Goal: Task Accomplishment & Management: Use online tool/utility

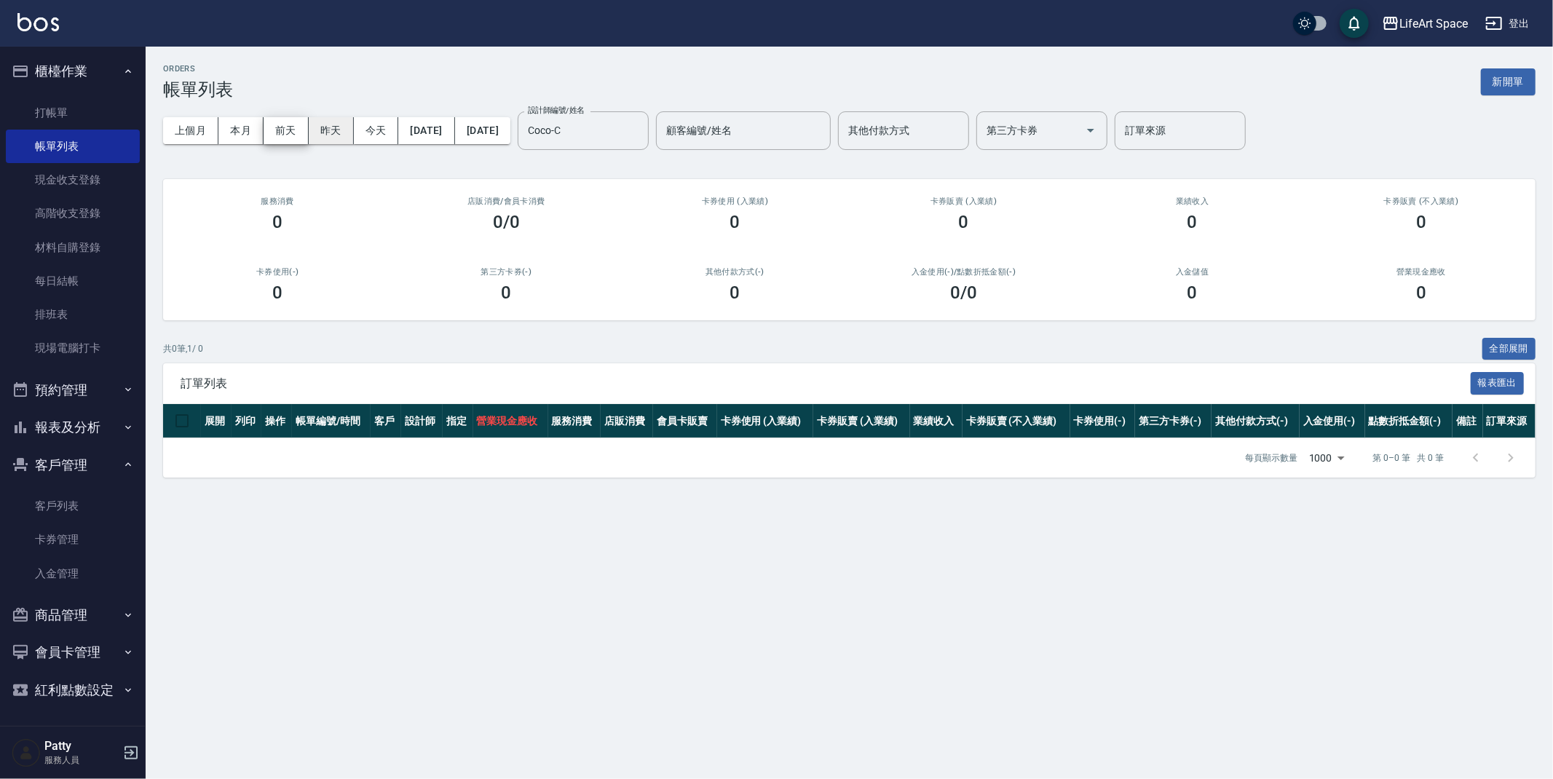
click at [319, 131] on button "昨天" at bounding box center [331, 130] width 45 height 27
click at [87, 110] on link "打帳單" at bounding box center [73, 112] width 134 height 33
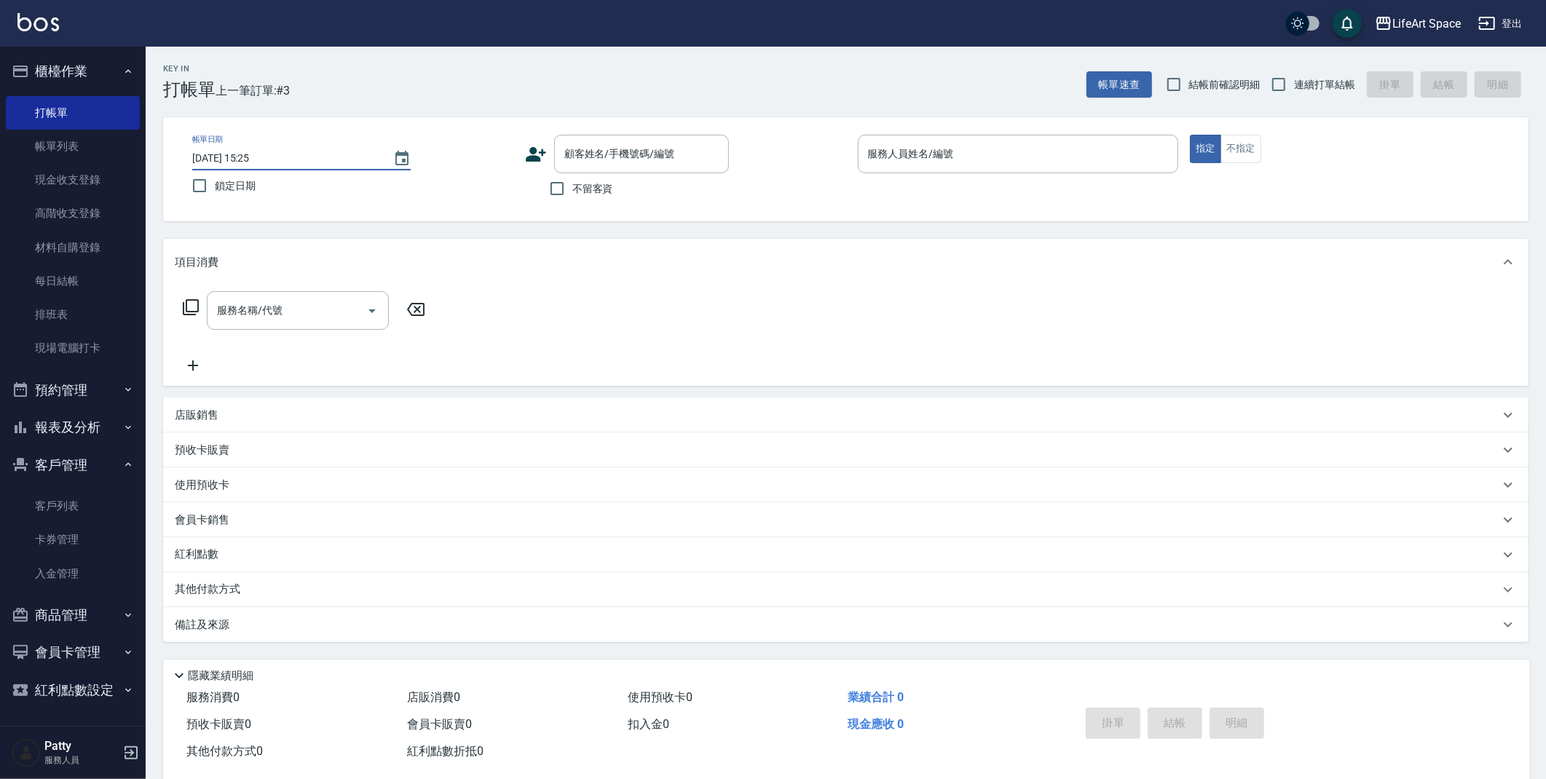
click at [243, 155] on input "[DATE] 15:25" at bounding box center [285, 158] width 186 height 24
click at [673, 167] on div "顧客姓名/手機號碼/編號" at bounding box center [641, 154] width 175 height 39
type input "[DATE] 15:25"
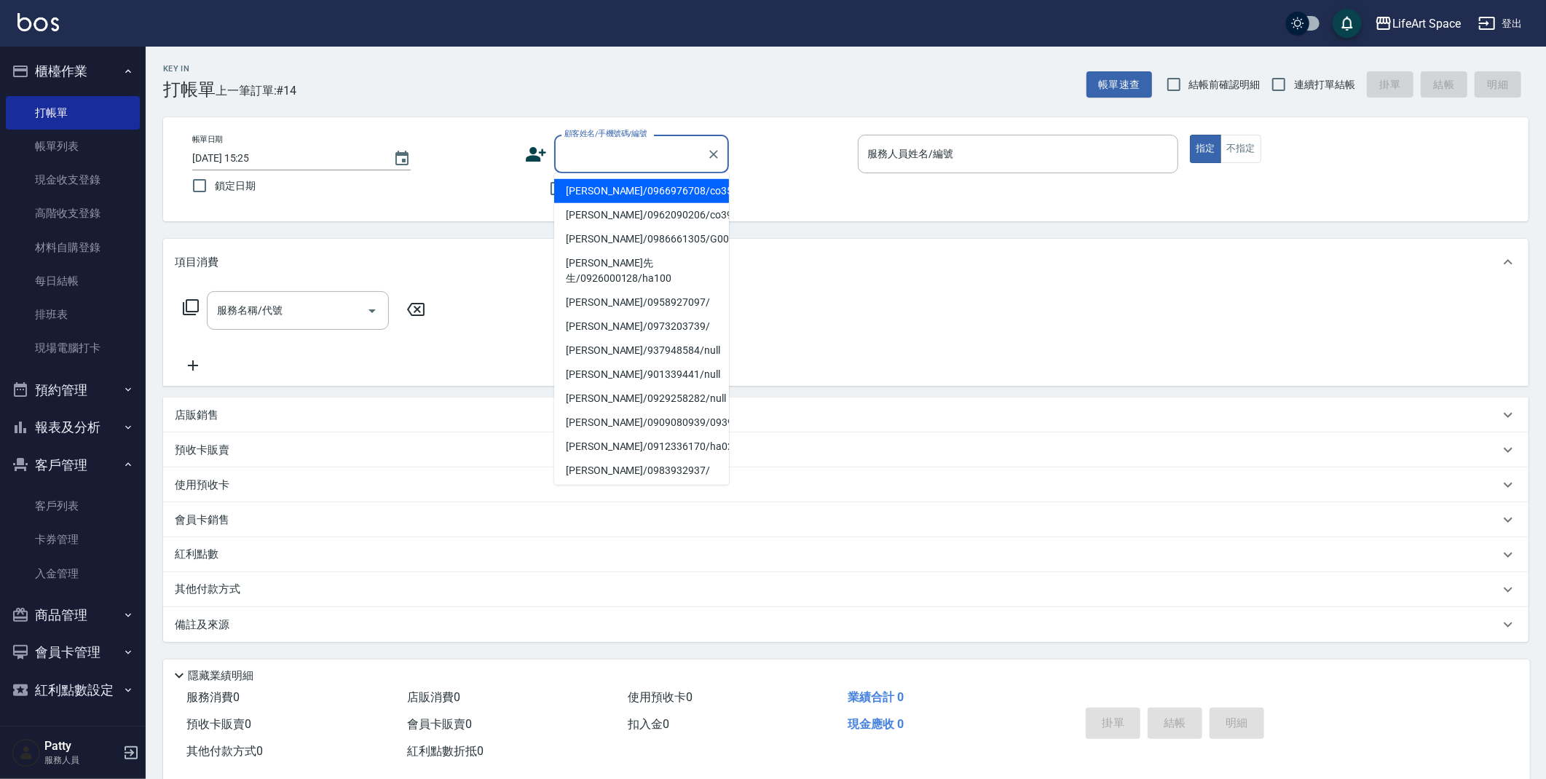
type input "e"
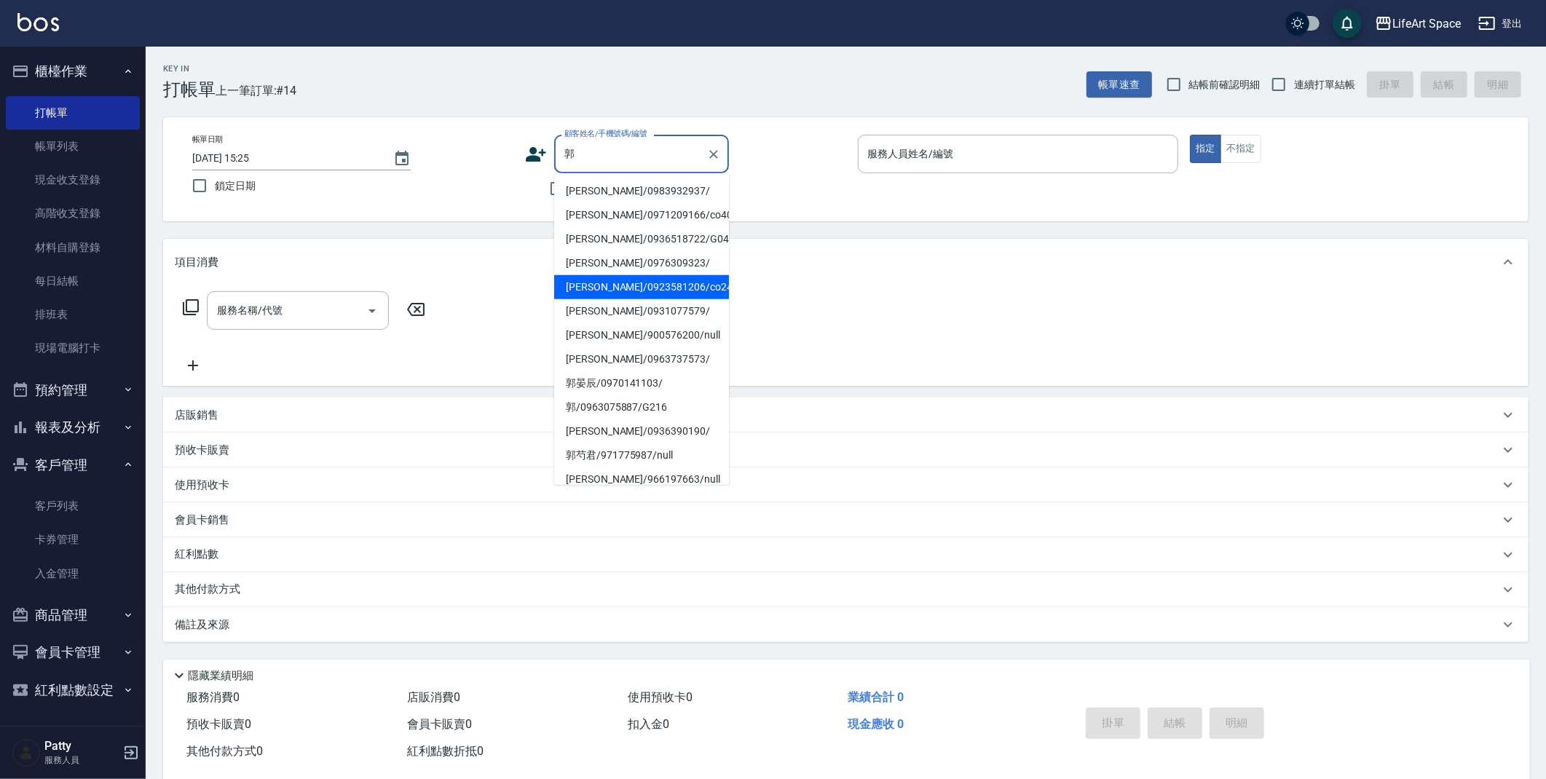
click at [646, 288] on li "[PERSON_NAME]/0923581206/co243*" at bounding box center [641, 287] width 175 height 24
type input "[PERSON_NAME]/0923581206/co243*"
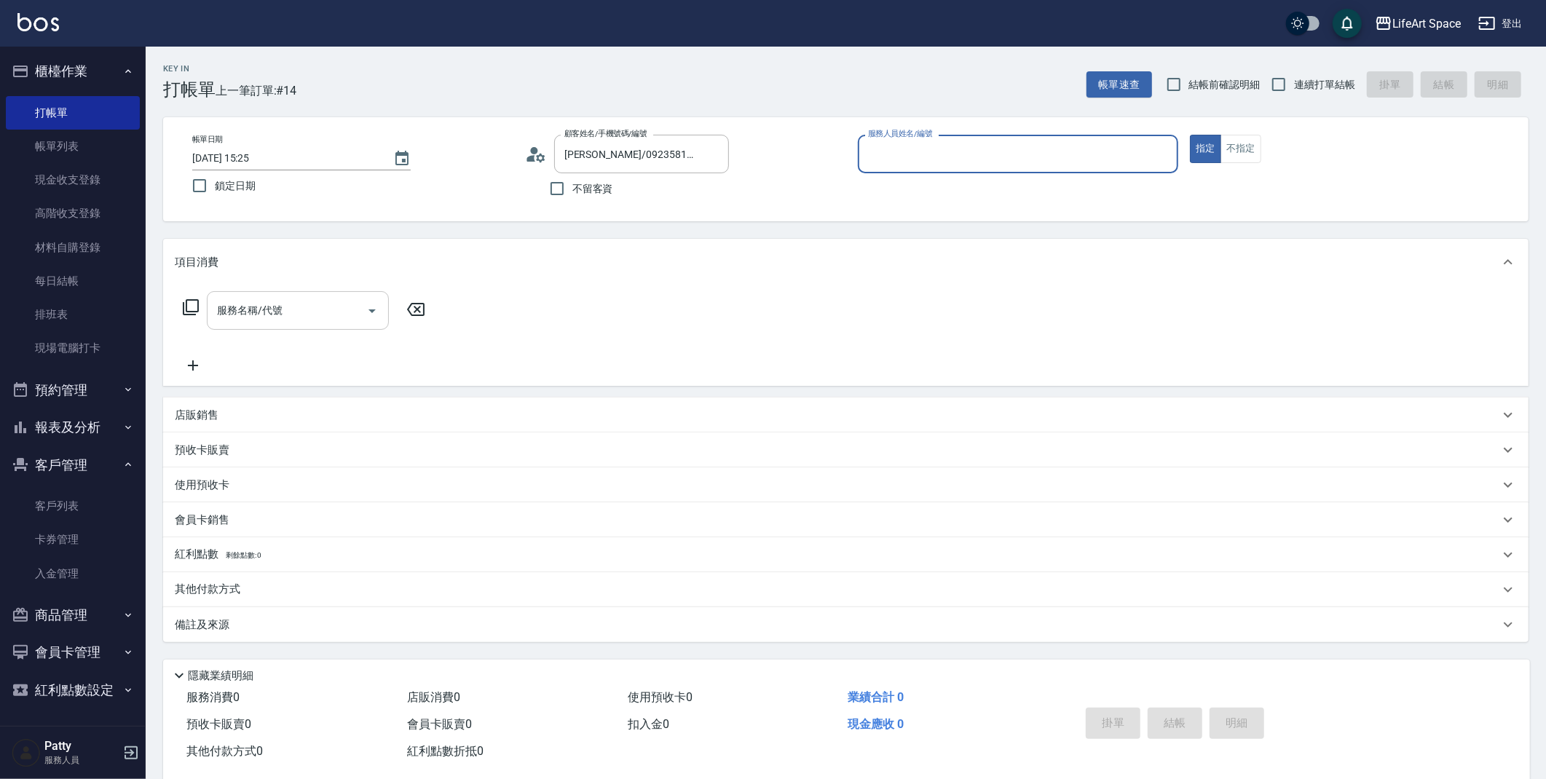
click at [323, 309] on input "服務名稱/代號" at bounding box center [286, 310] width 147 height 25
type input "Coco-C"
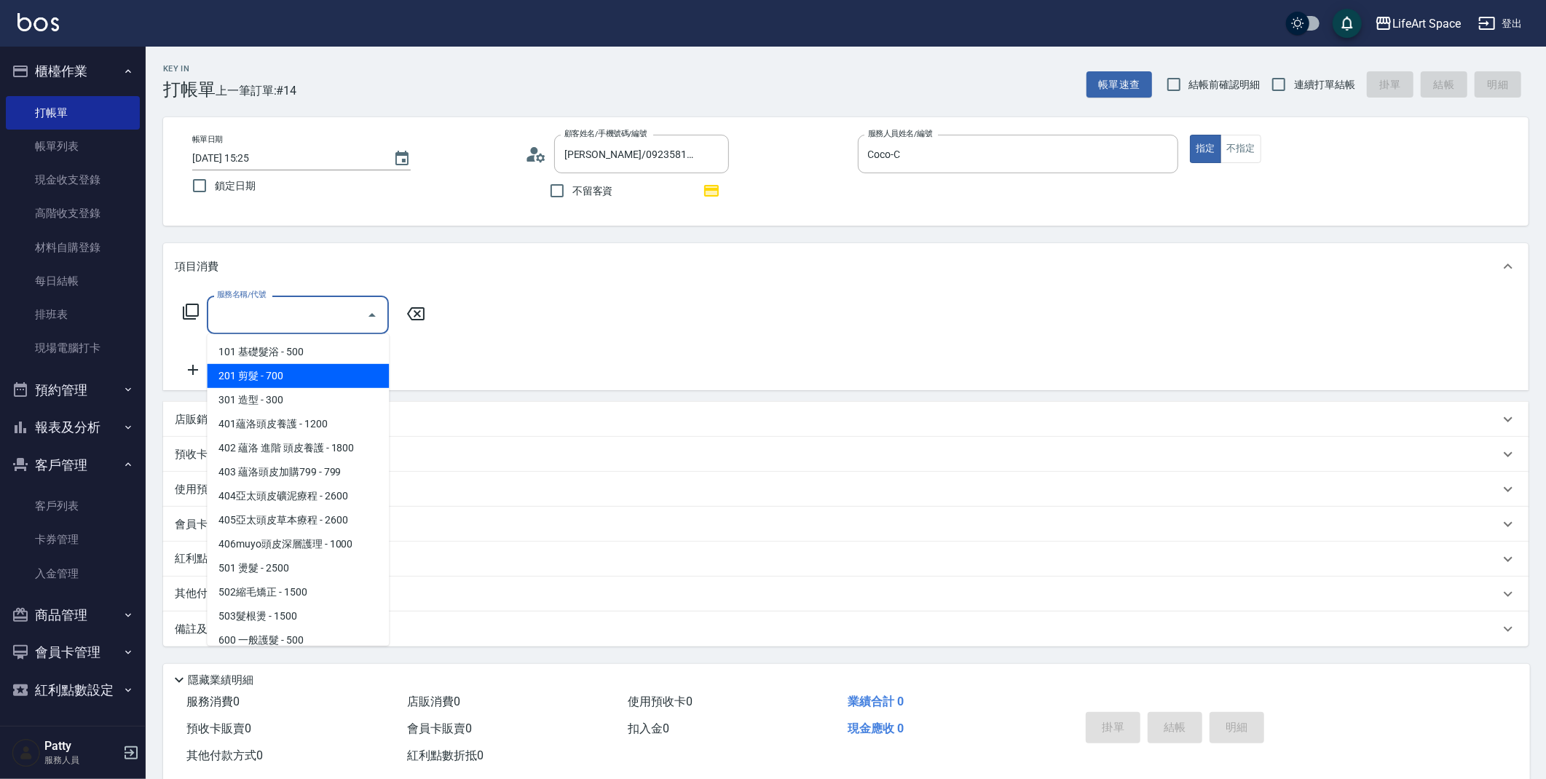
drag, startPoint x: 317, startPoint y: 362, endPoint x: 318, endPoint y: 378, distance: 16.1
click at [318, 378] on ul "101 基礎髮浴 - 500 201 剪髮 - 700 301 造型 - 300 401蘊洛頭皮養護 - 1200 402 蘊洛 進階 頭皮養護 - 1800…" at bounding box center [298, 490] width 182 height 312
click at [318, 378] on span "201 剪髮 - 700" at bounding box center [298, 376] width 182 height 24
type input "201 剪髮(201)"
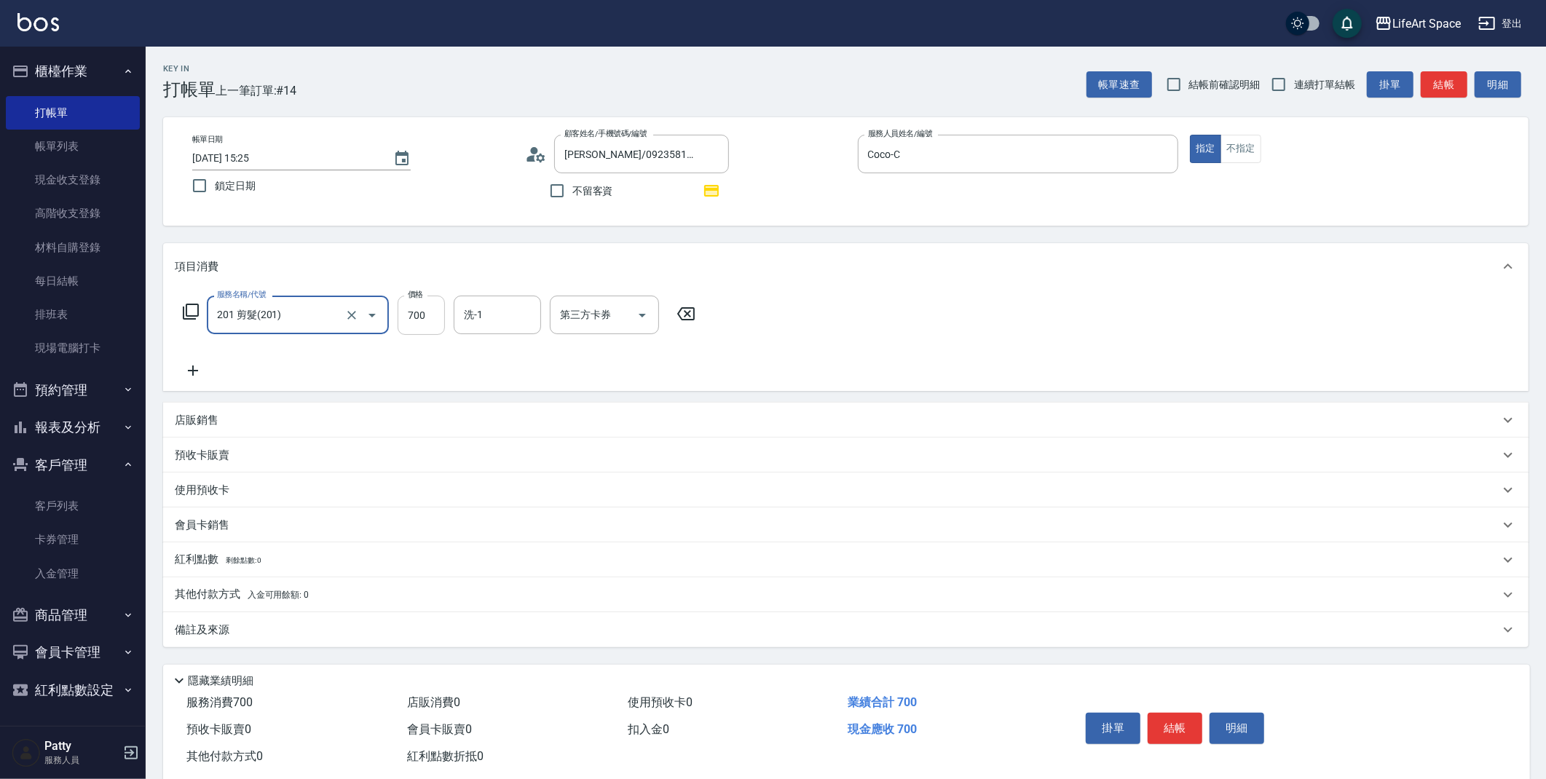
click at [417, 312] on input "700" at bounding box center [421, 315] width 47 height 39
type input "800"
click at [328, 631] on div "備註及來源" at bounding box center [837, 630] width 1325 height 15
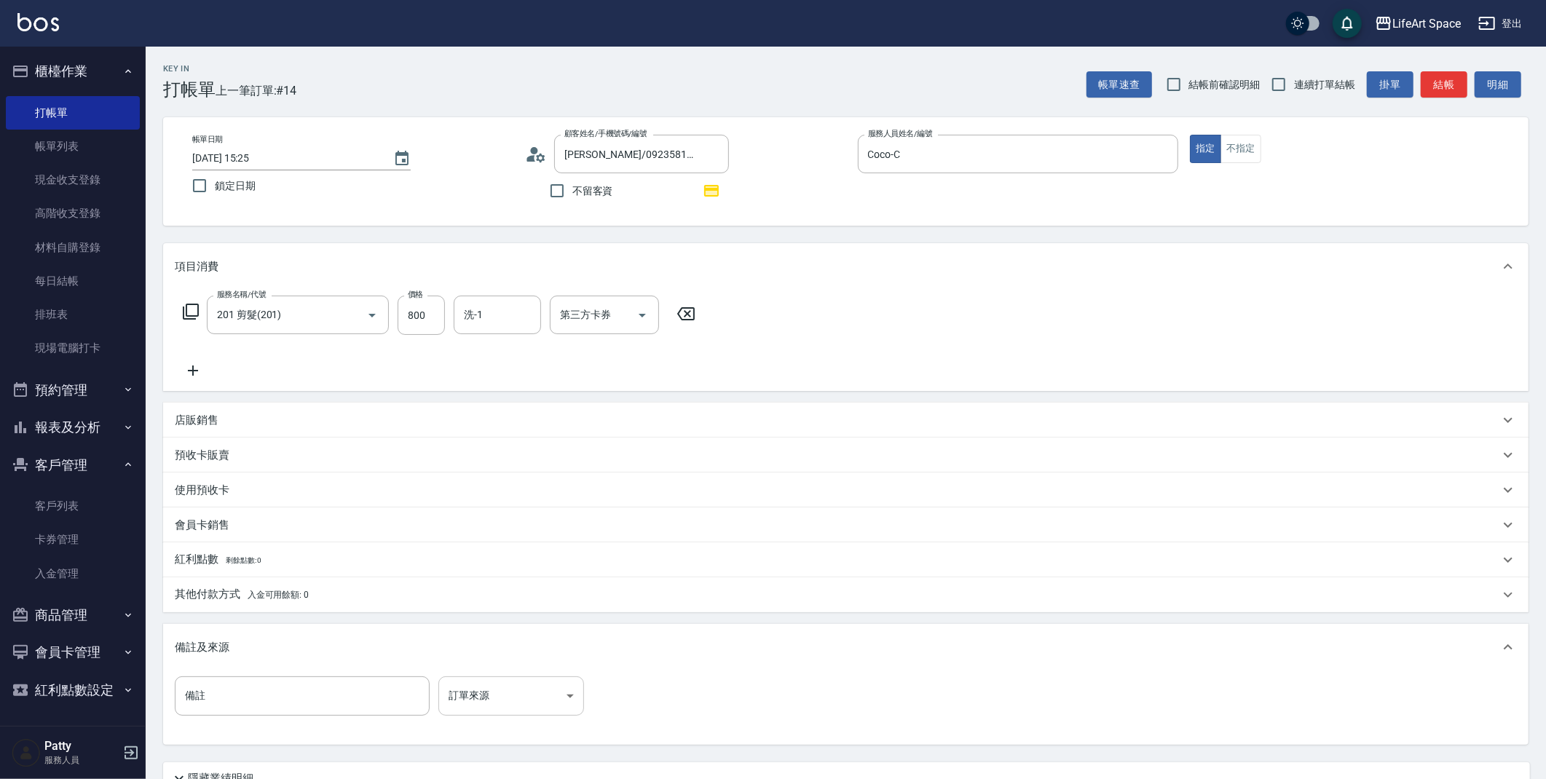
drag, startPoint x: 395, startPoint y: 666, endPoint x: 448, endPoint y: 676, distance: 53.3
click at [395, 666] on div "備註及來源" at bounding box center [845, 647] width 1365 height 47
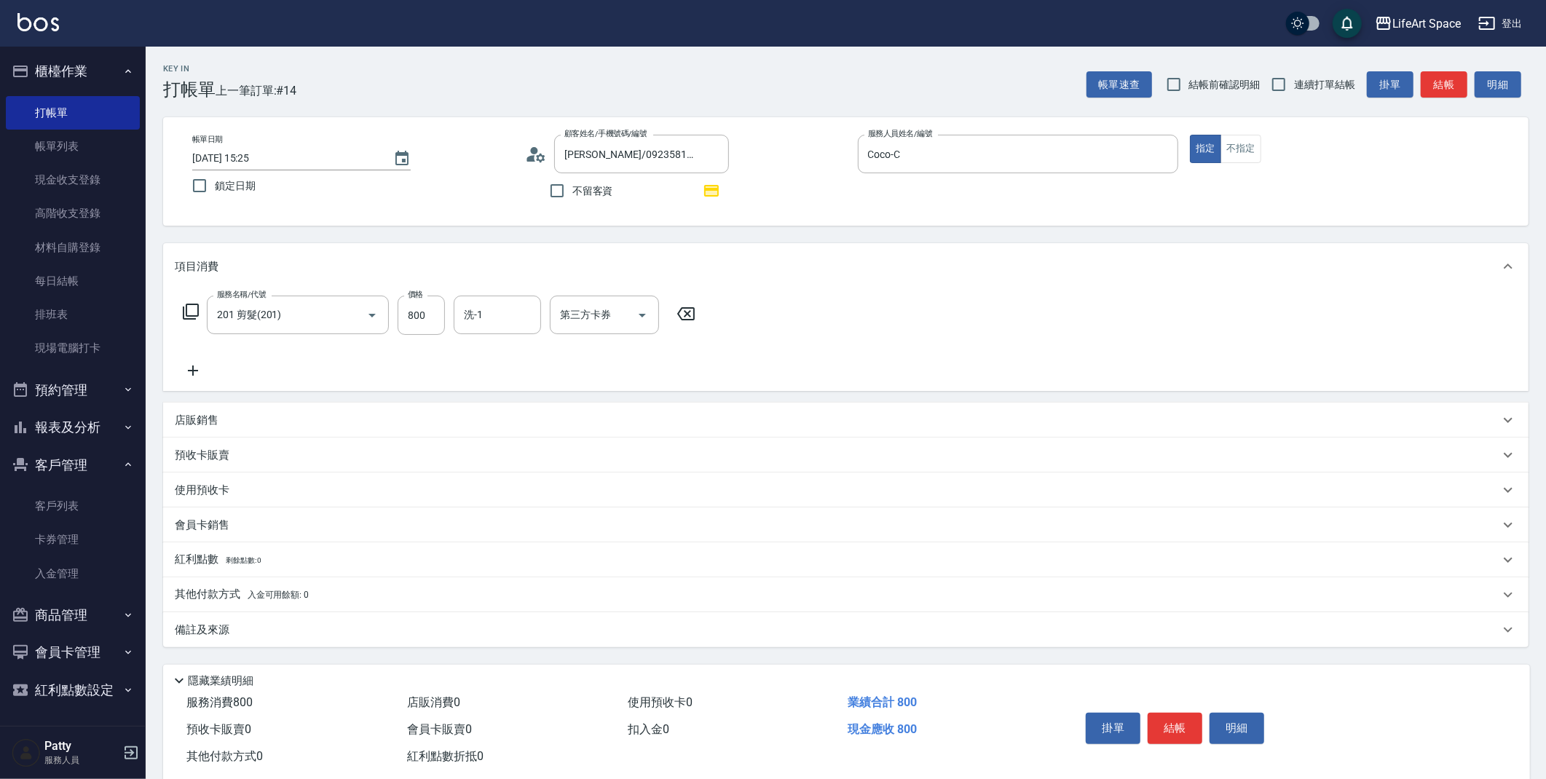
click at [441, 638] on div "備註及來源" at bounding box center [845, 629] width 1365 height 35
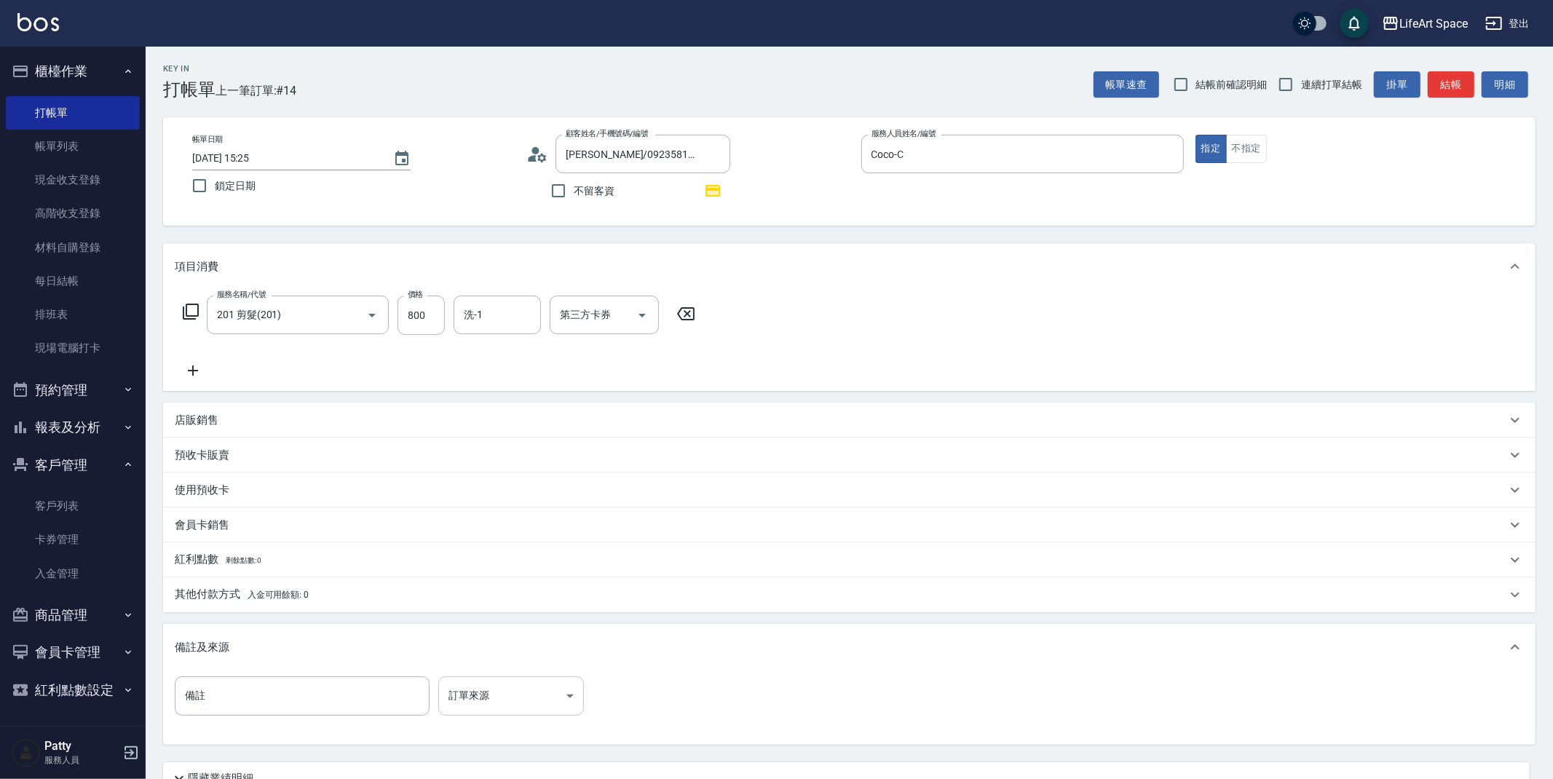
click at [478, 695] on body "LifeArt Space 登出 櫃檯作業 打帳單 帳單列表 現金收支登錄 高階收支登錄 材料自購登錄 每日結帳 排班表 現場電腦打卡 預約管理 預約管理 單…" at bounding box center [776, 451] width 1553 height 903
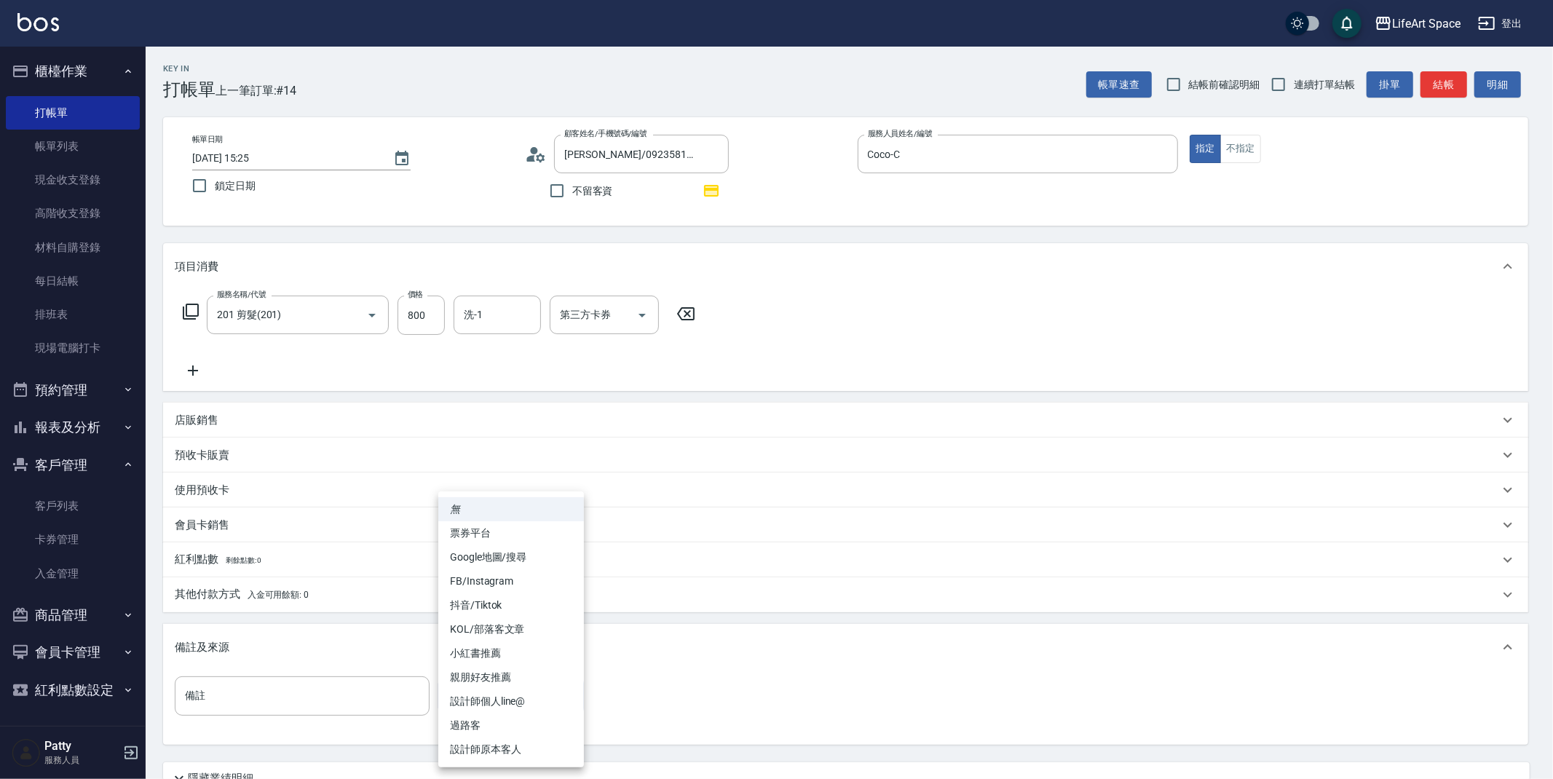
drag, startPoint x: 478, startPoint y: 695, endPoint x: 515, endPoint y: 738, distance: 55.8
click at [515, 738] on li "設計師原本客人" at bounding box center [511, 750] width 146 height 24
type input "設計師原本客人"
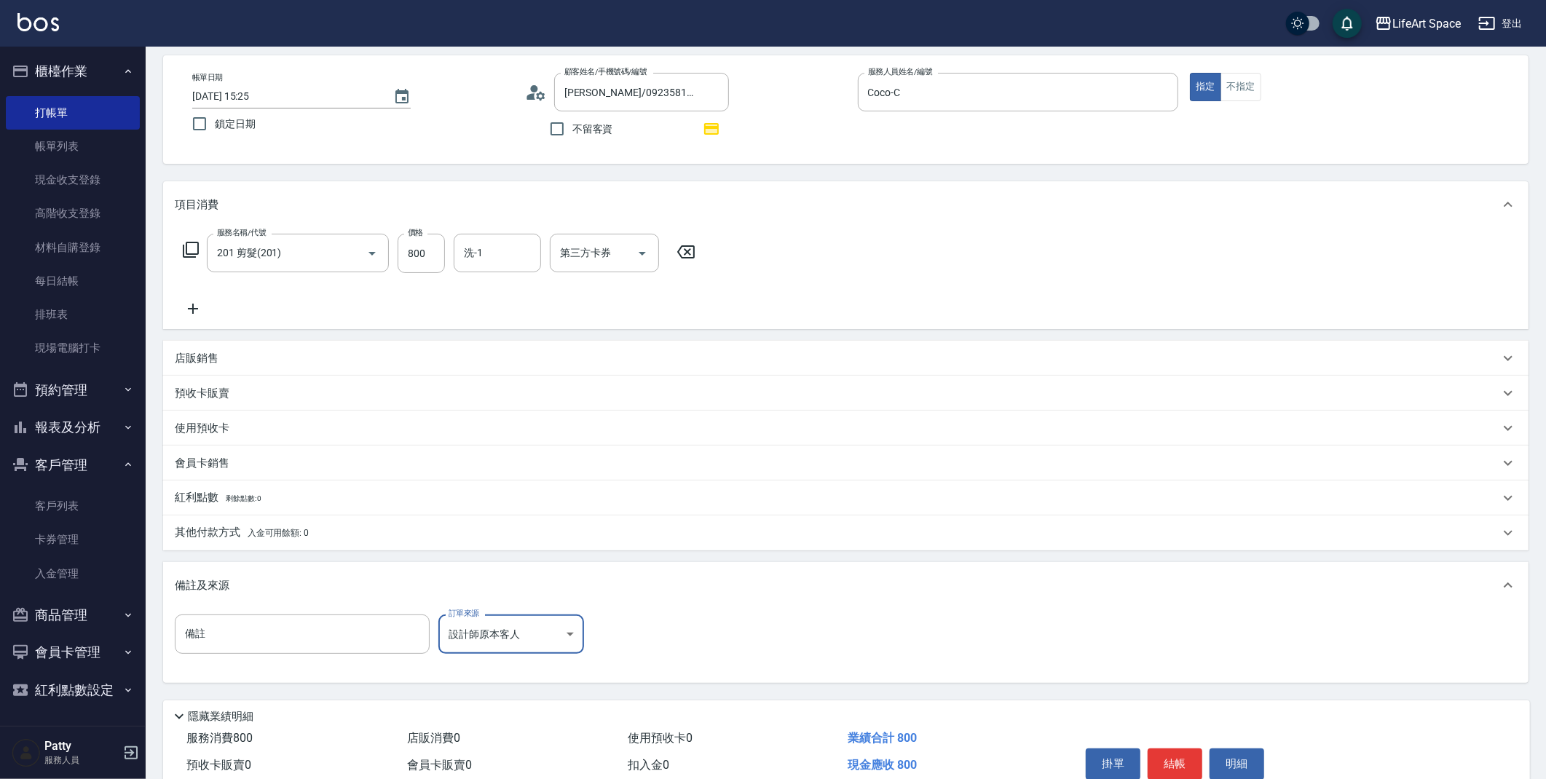
scroll to position [128, 0]
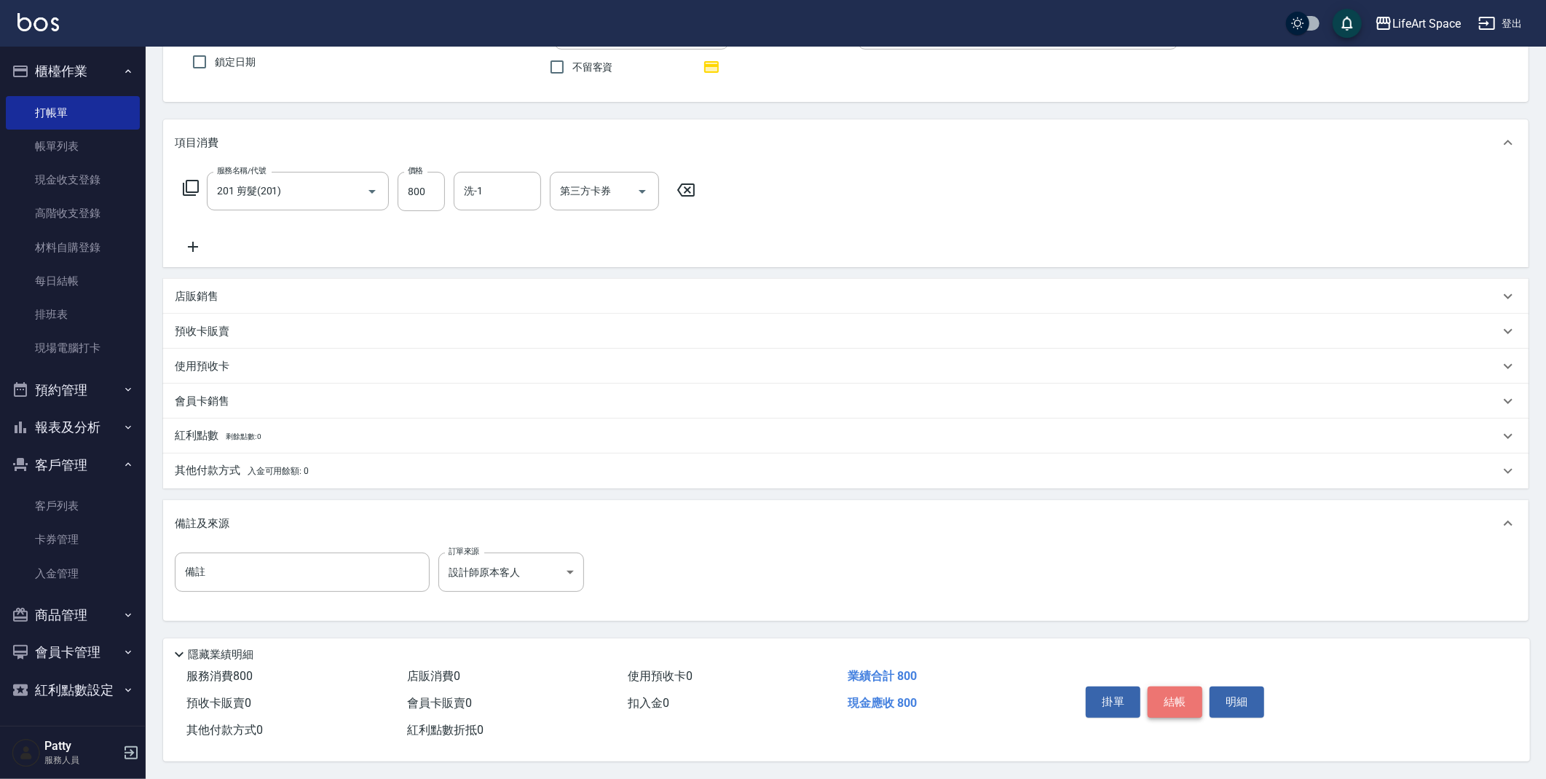
click at [1185, 703] on button "結帳" at bounding box center [1175, 702] width 55 height 31
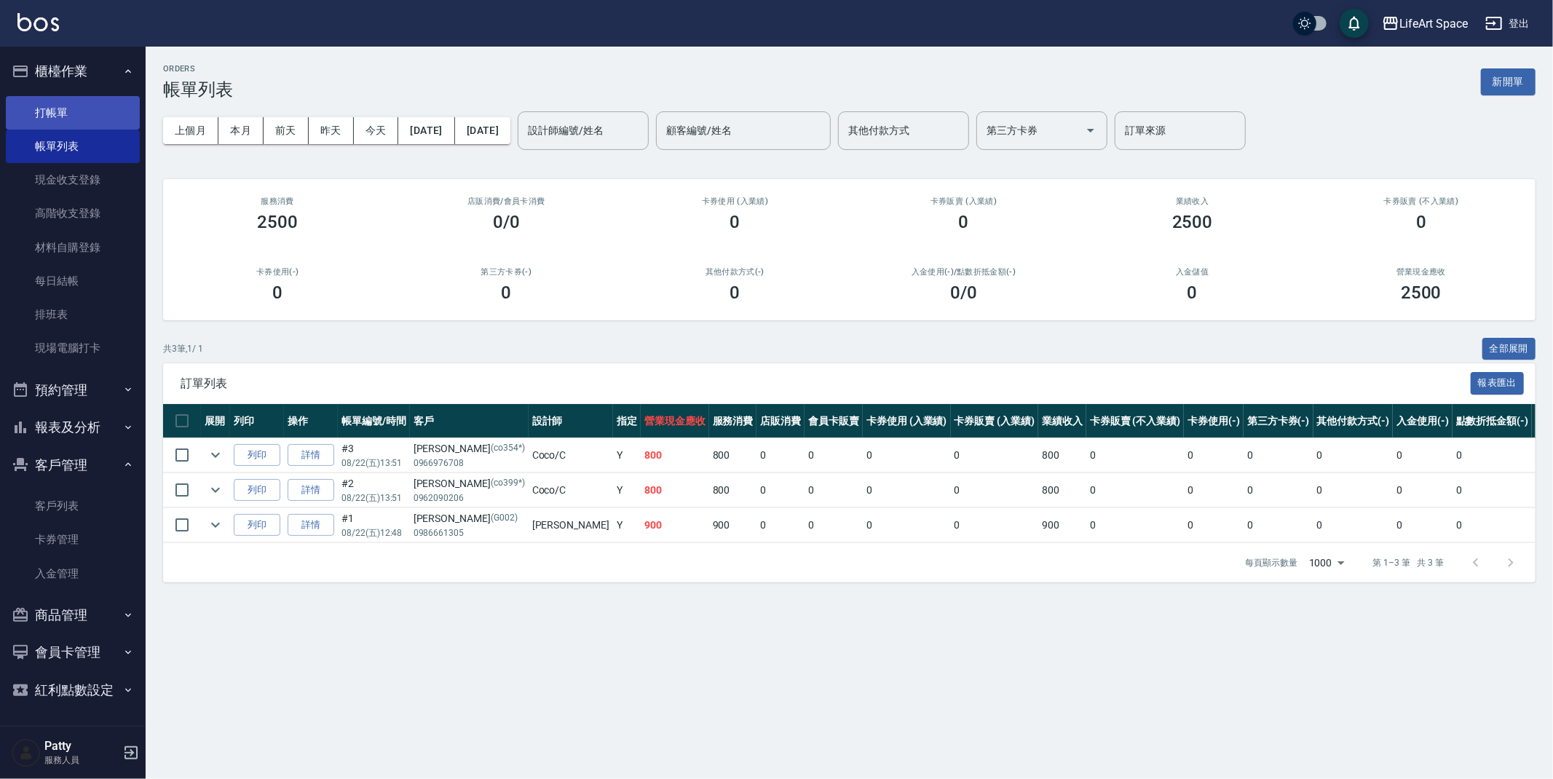
click at [44, 106] on link "打帳單" at bounding box center [73, 112] width 134 height 33
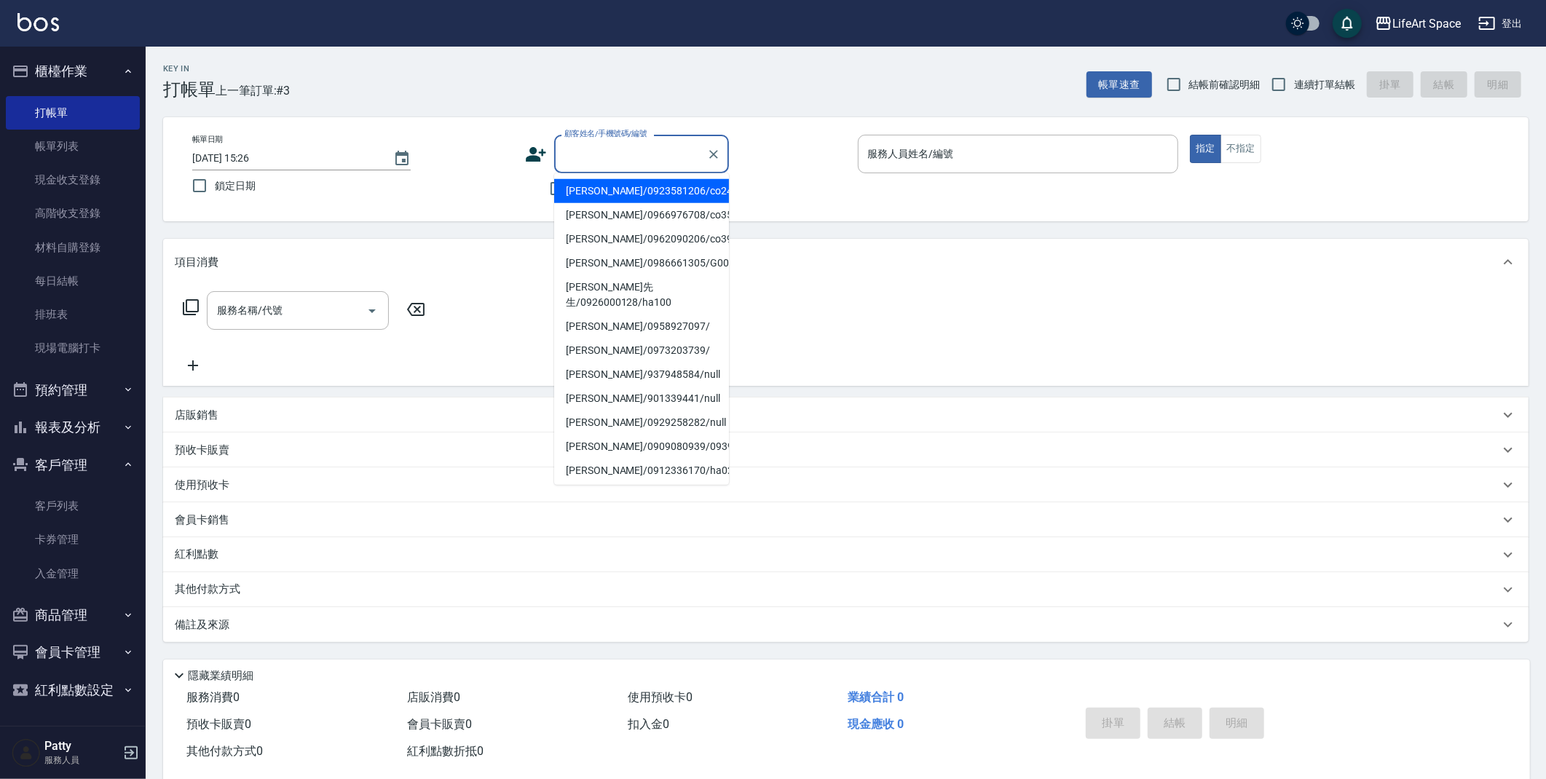
click at [597, 153] on input "顧客姓名/手機號碼/編號" at bounding box center [631, 153] width 140 height 25
click at [548, 188] on input "不留客資" at bounding box center [557, 188] width 31 height 31
checkbox input "true"
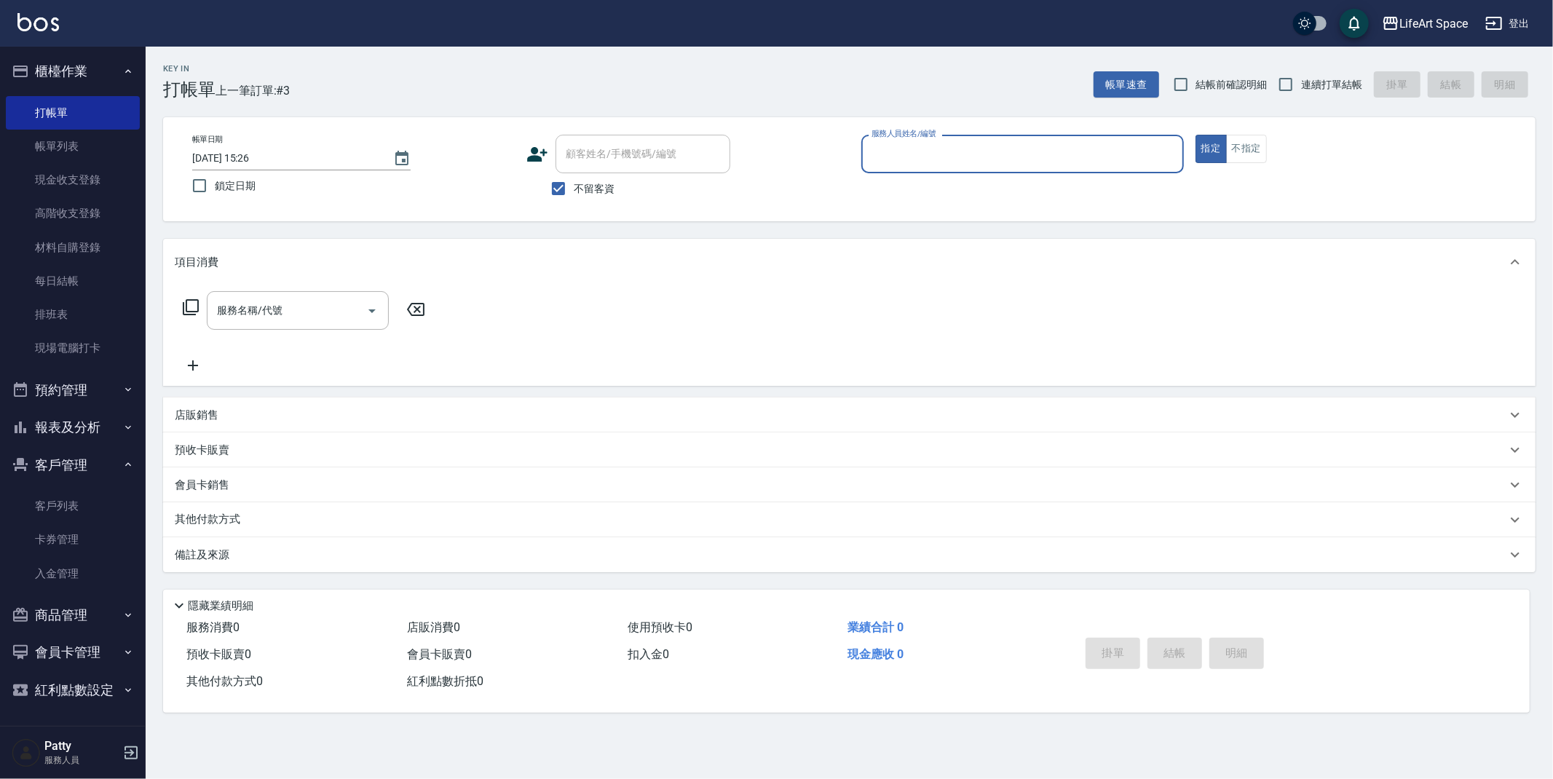
click at [242, 164] on input "[DATE] 15:26" at bounding box center [285, 158] width 186 height 24
click at [246, 159] on input "[DATE] 15:26" at bounding box center [285, 158] width 186 height 24
type input "[DATE] 15:26"
type input "1"
click at [238, 159] on input "[DATE] 15:26" at bounding box center [285, 158] width 186 height 24
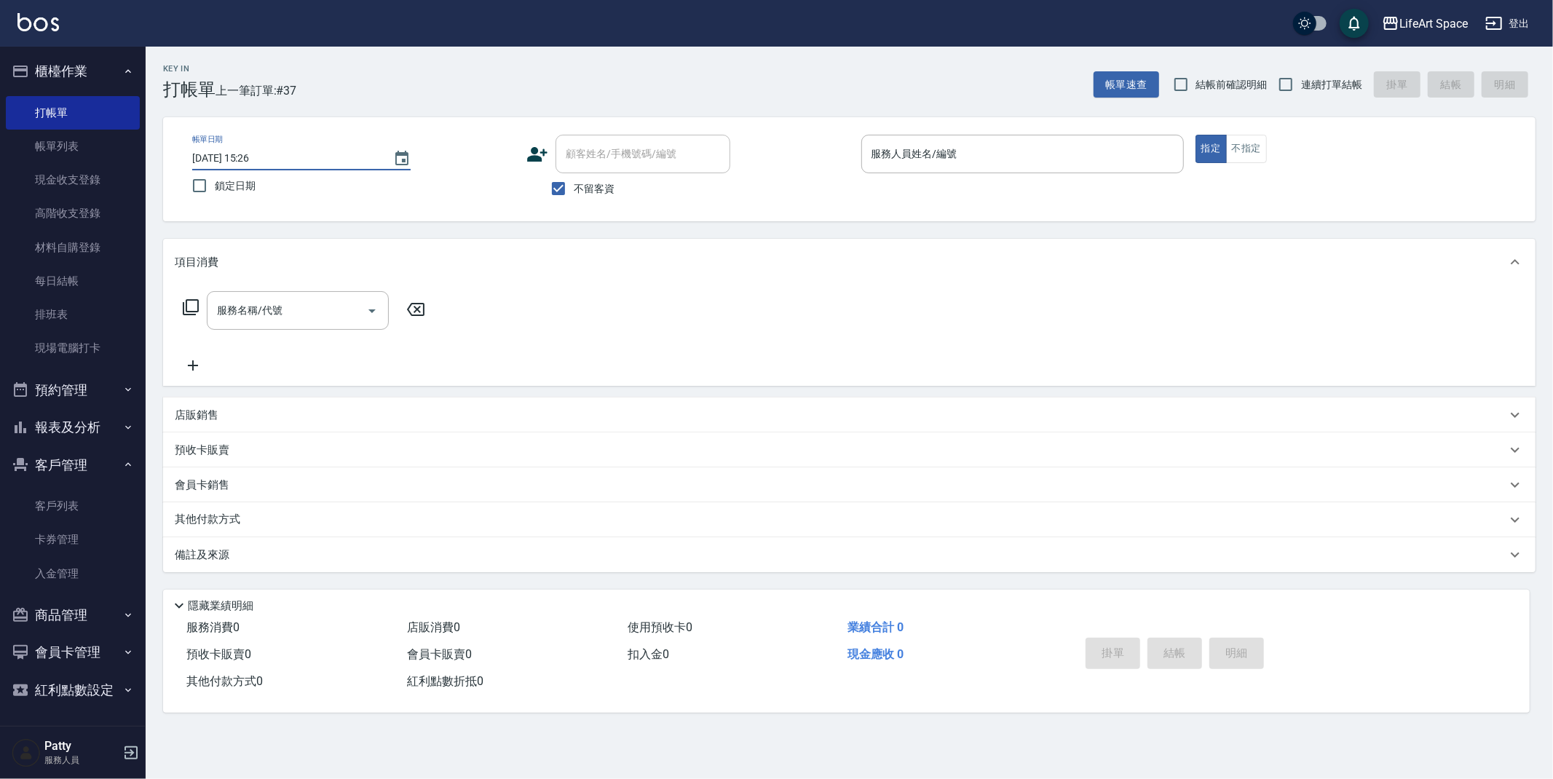
type input "[DATE] 15:26"
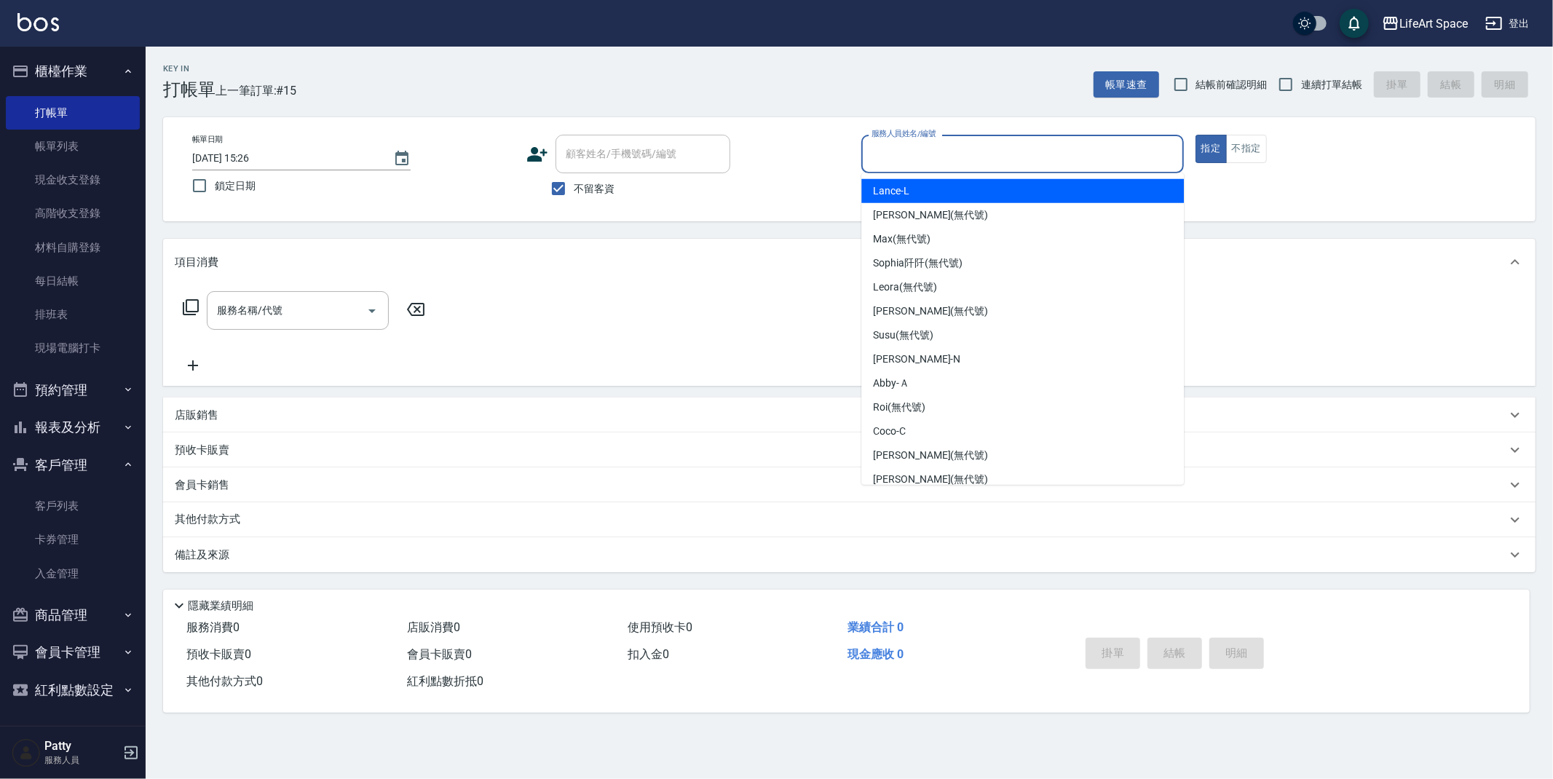
click at [907, 156] on input "服務人員姓名/編號" at bounding box center [1022, 153] width 309 height 25
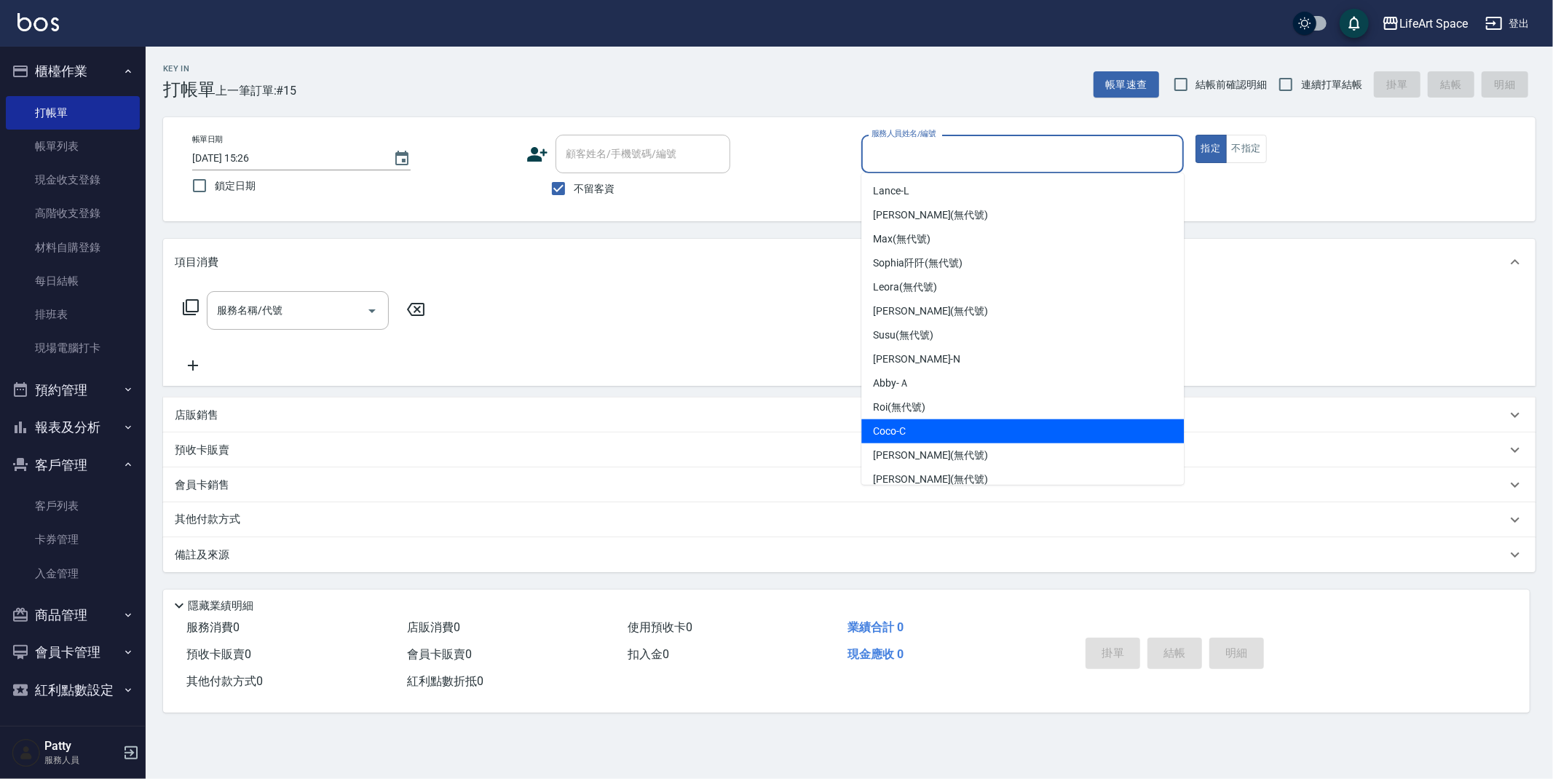
click at [937, 424] on div "Coco -C" at bounding box center [1022, 431] width 323 height 24
type input "Coco-C"
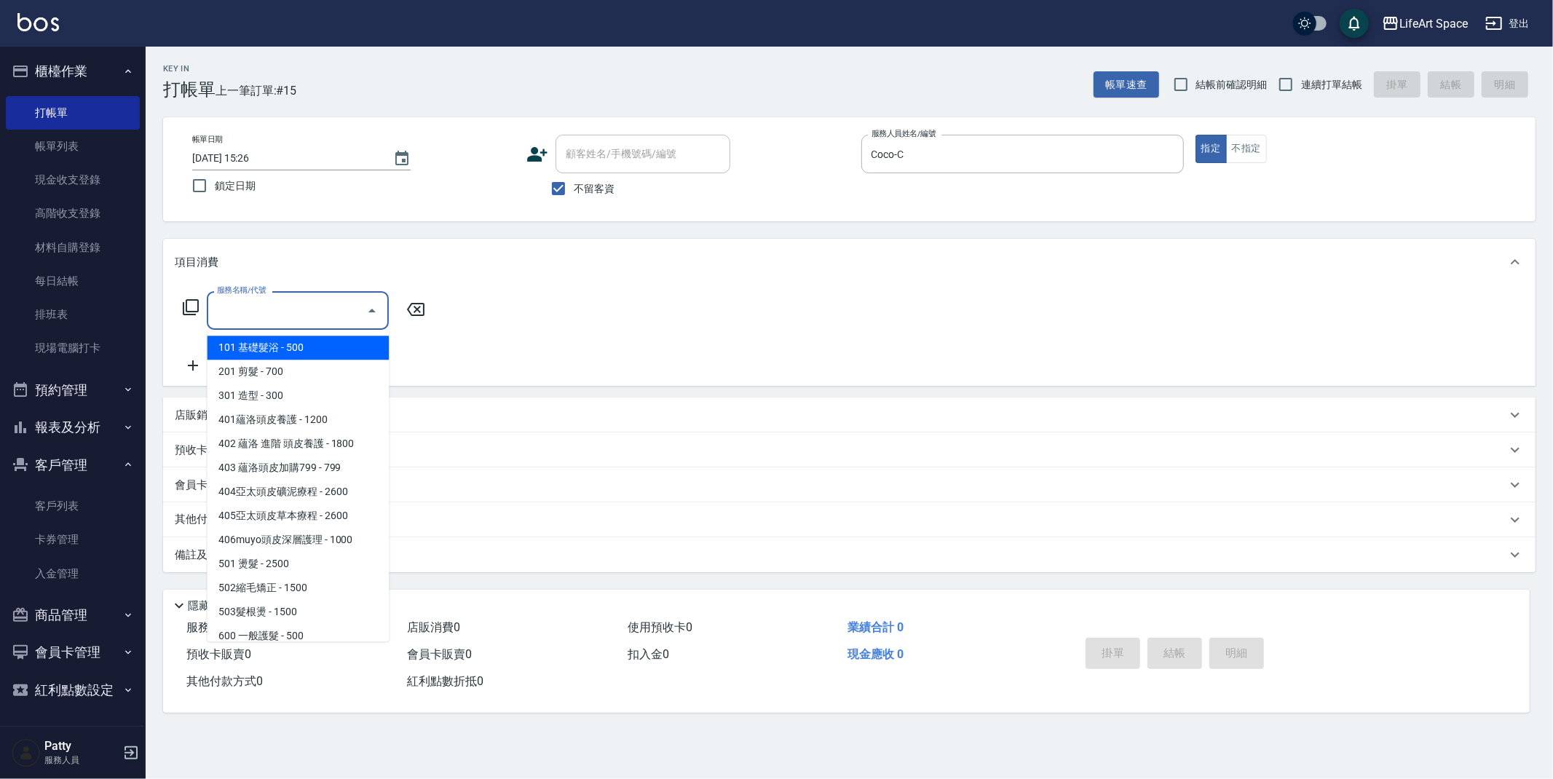
click at [224, 310] on input "服務名稱/代號" at bounding box center [286, 310] width 147 height 25
click at [262, 364] on span "201 剪髮 - 700" at bounding box center [298, 372] width 182 height 24
type input "201 剪髮(201)"
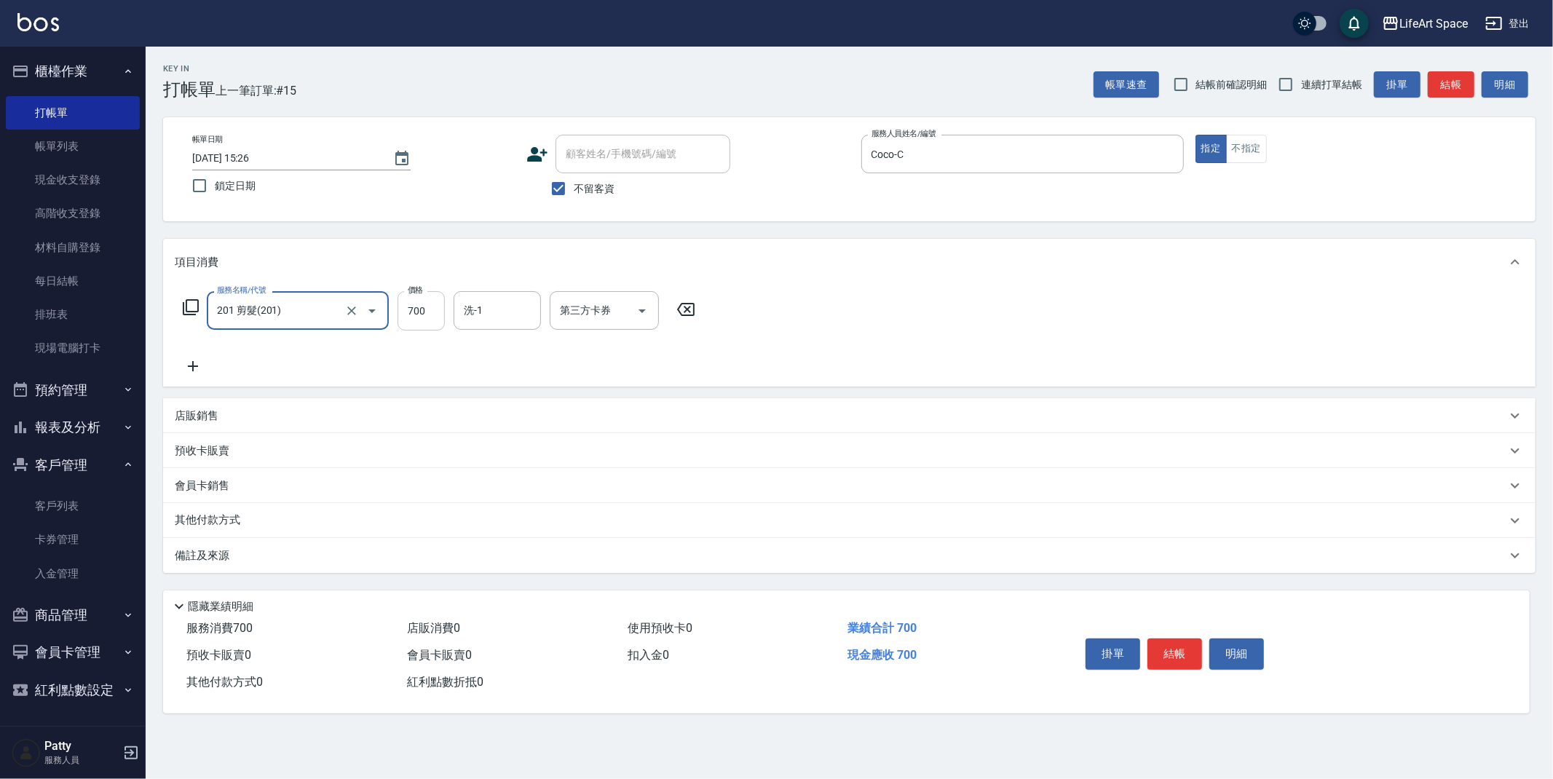
click at [417, 312] on input "700" at bounding box center [421, 310] width 47 height 39
type input "800"
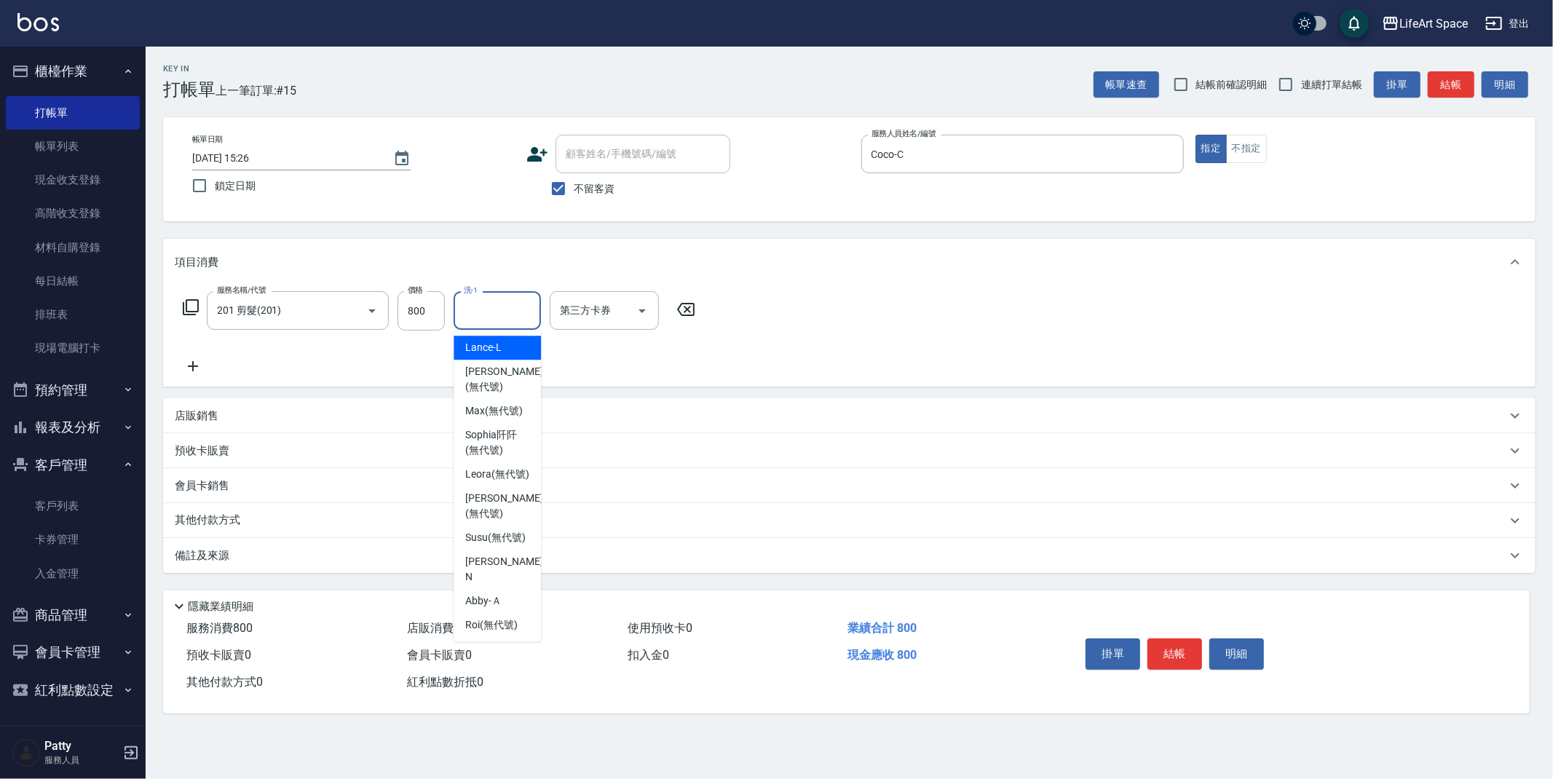
click at [475, 310] on input "洗-1" at bounding box center [497, 310] width 74 height 25
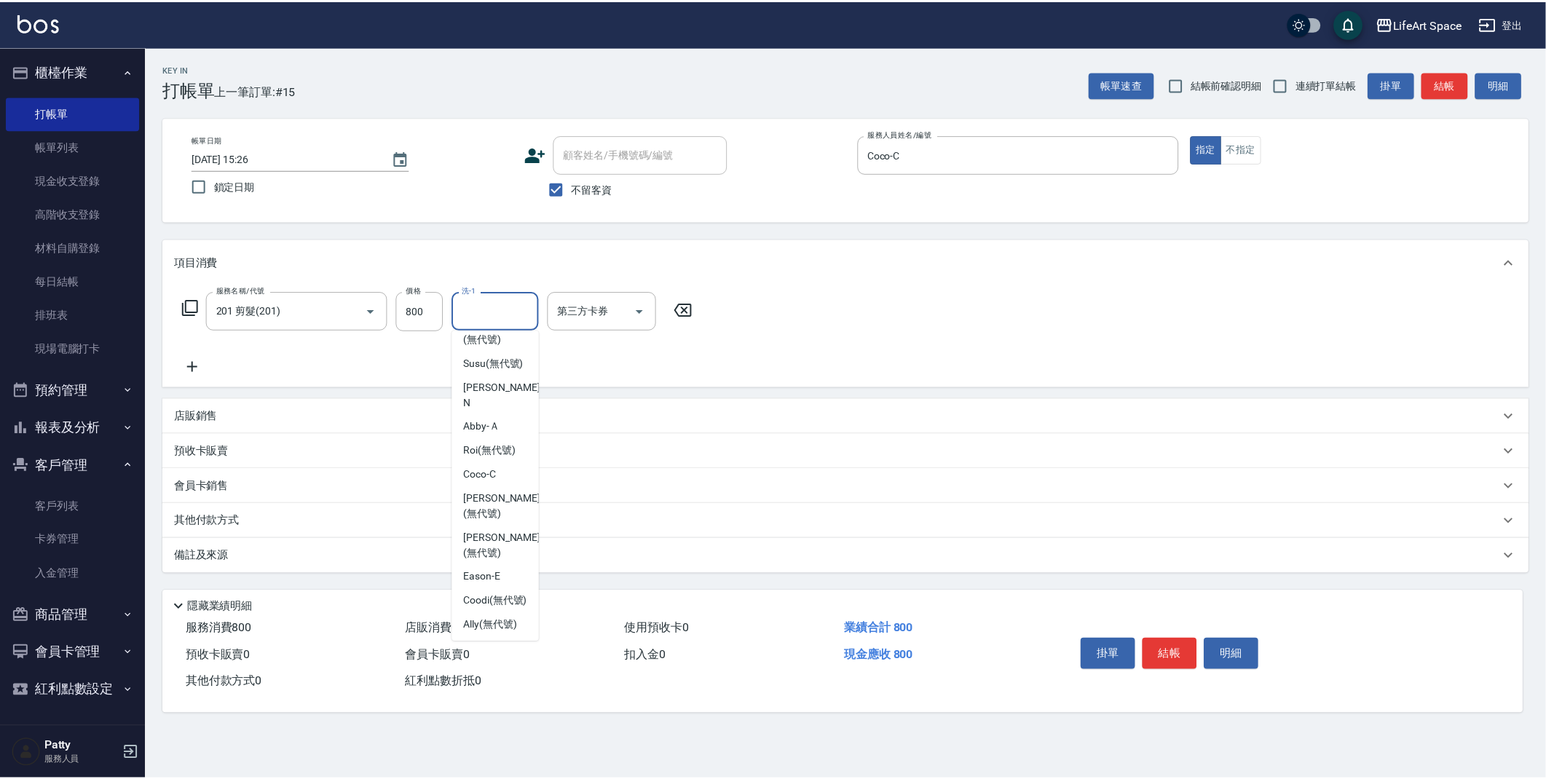
scroll to position [158, 0]
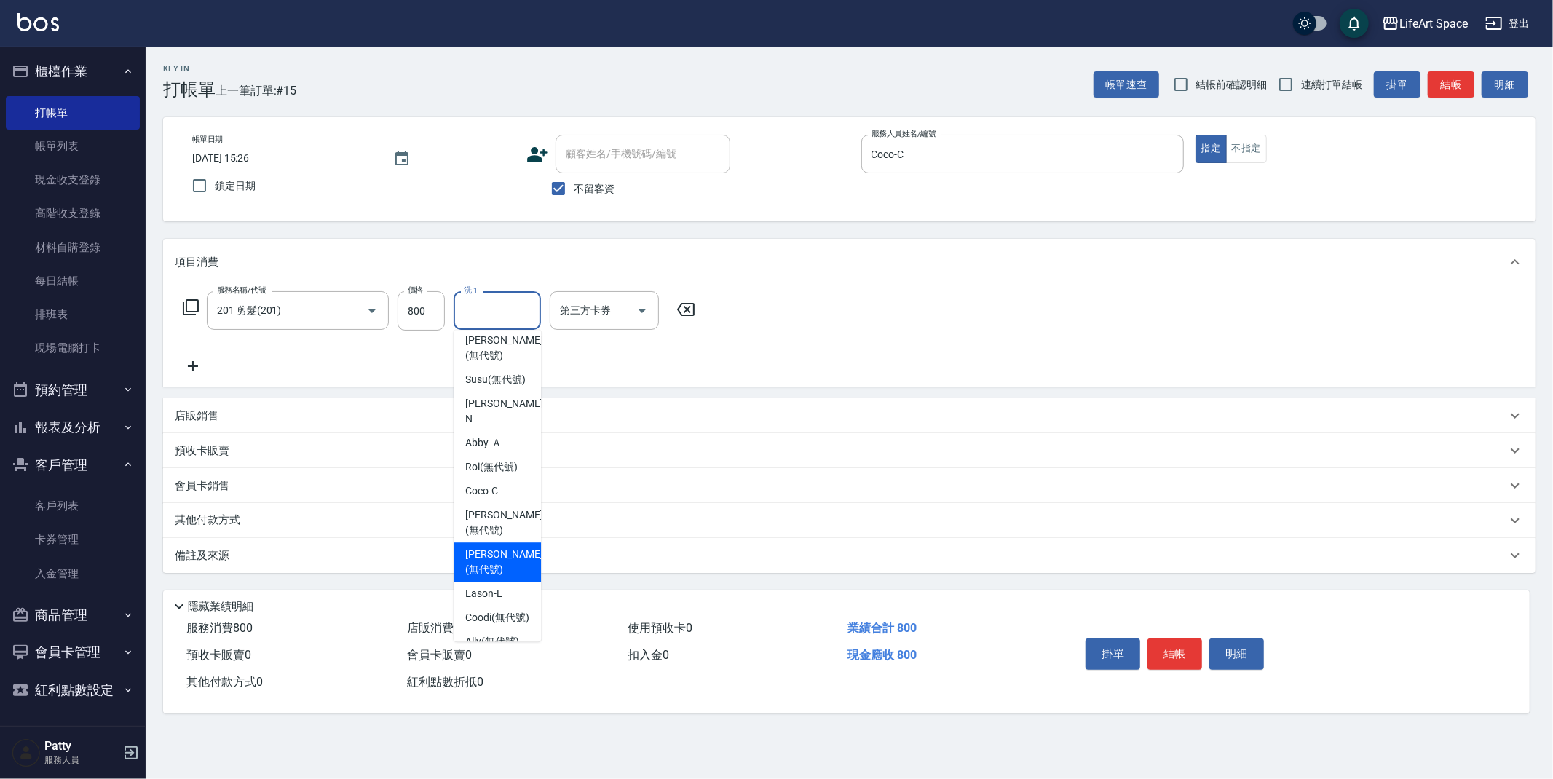
click at [480, 560] on div "[PERSON_NAME] (無代號)" at bounding box center [497, 561] width 87 height 39
type input "[PERSON_NAME](無代號)"
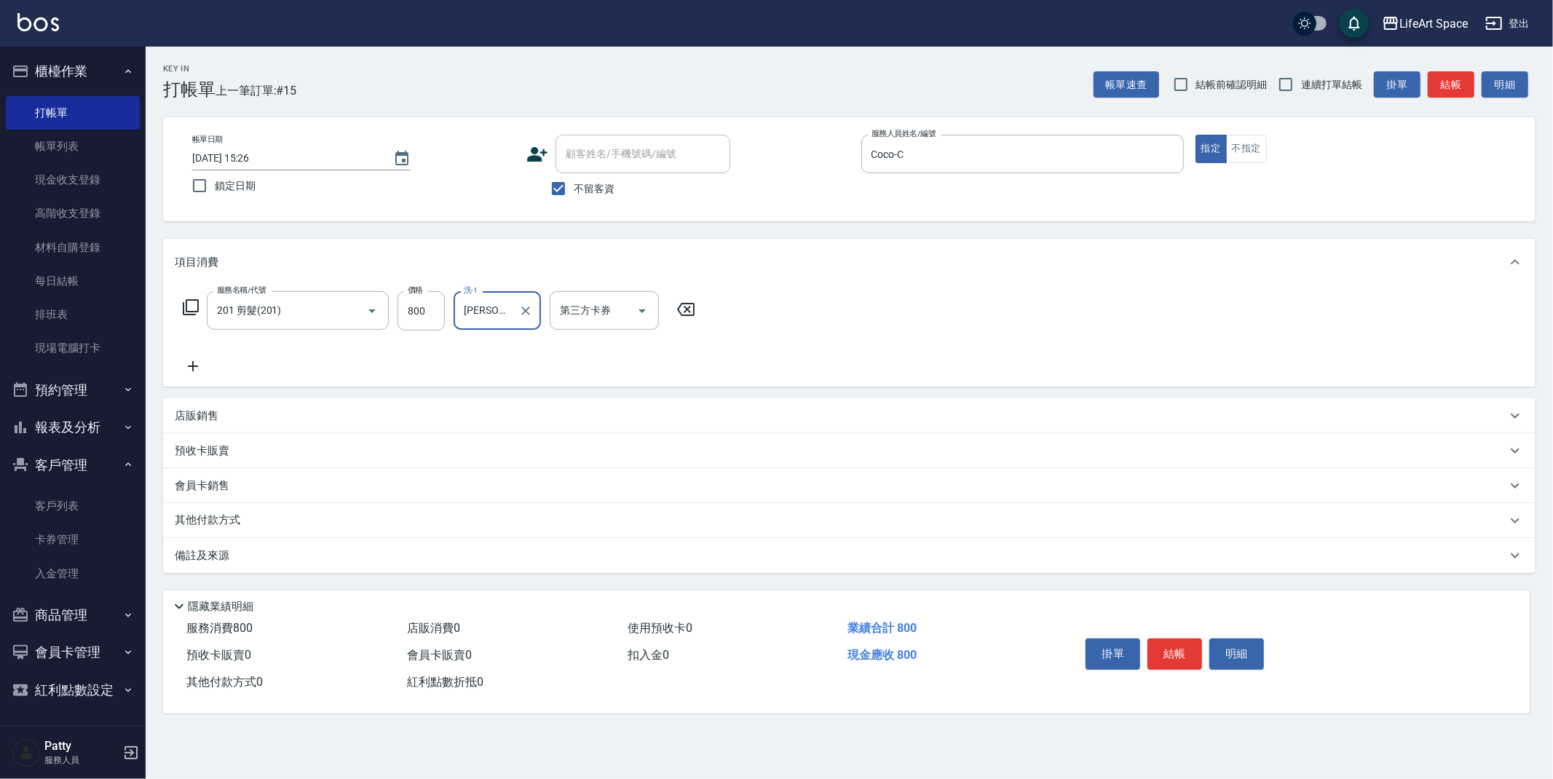
click at [420, 572] on div "備註及來源" at bounding box center [849, 555] width 1373 height 35
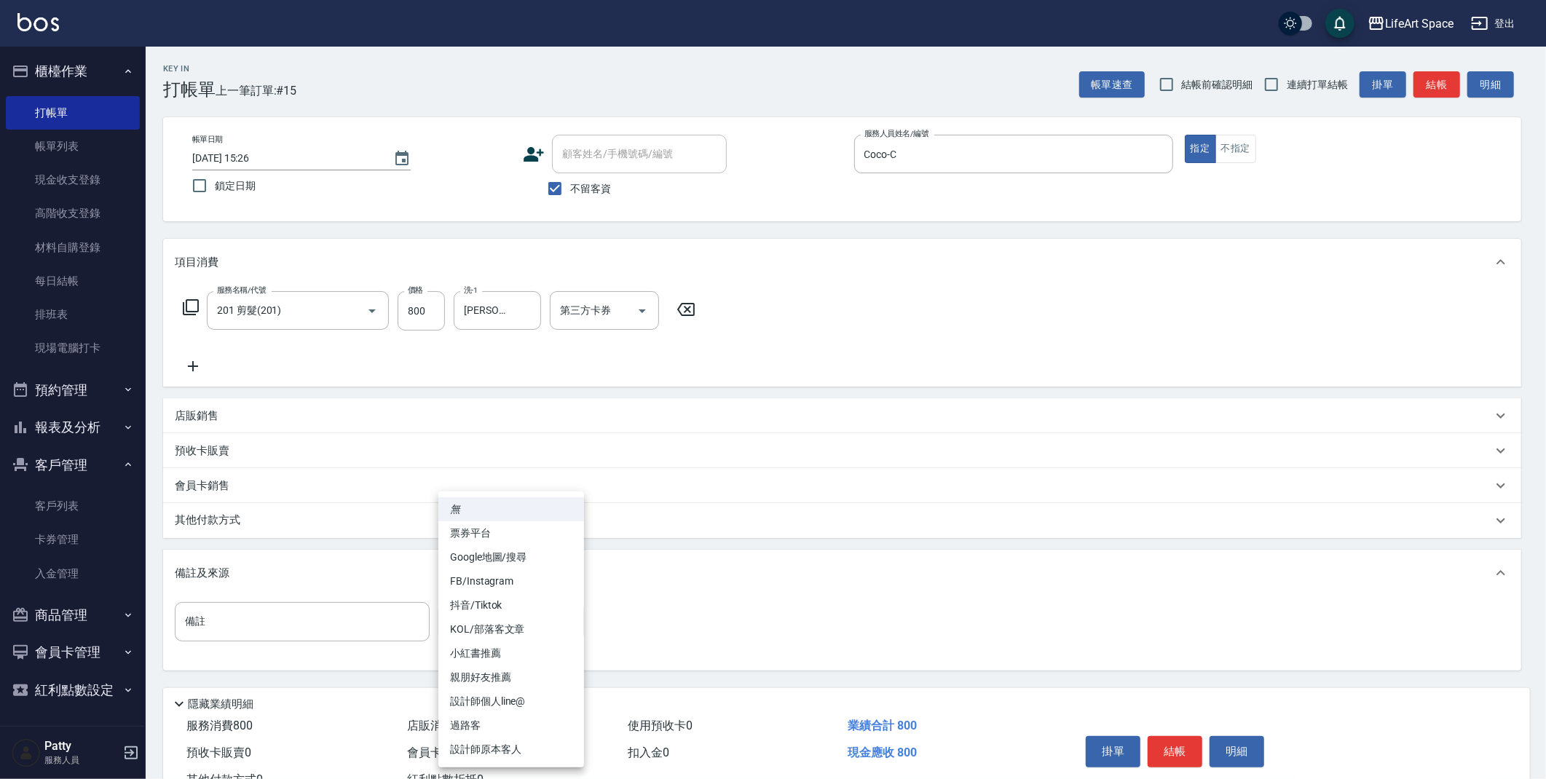
click at [464, 621] on body "LifeArt Space 登出 櫃檯作業 打帳單 帳單列表 現金收支登錄 高階收支登錄 材料自購登錄 每日結帳 排班表 現場電腦打卡 預約管理 預約管理 單…" at bounding box center [773, 414] width 1546 height 829
click at [492, 681] on li "親朋好友推薦" at bounding box center [511, 678] width 146 height 24
type input "親朋好友推薦"
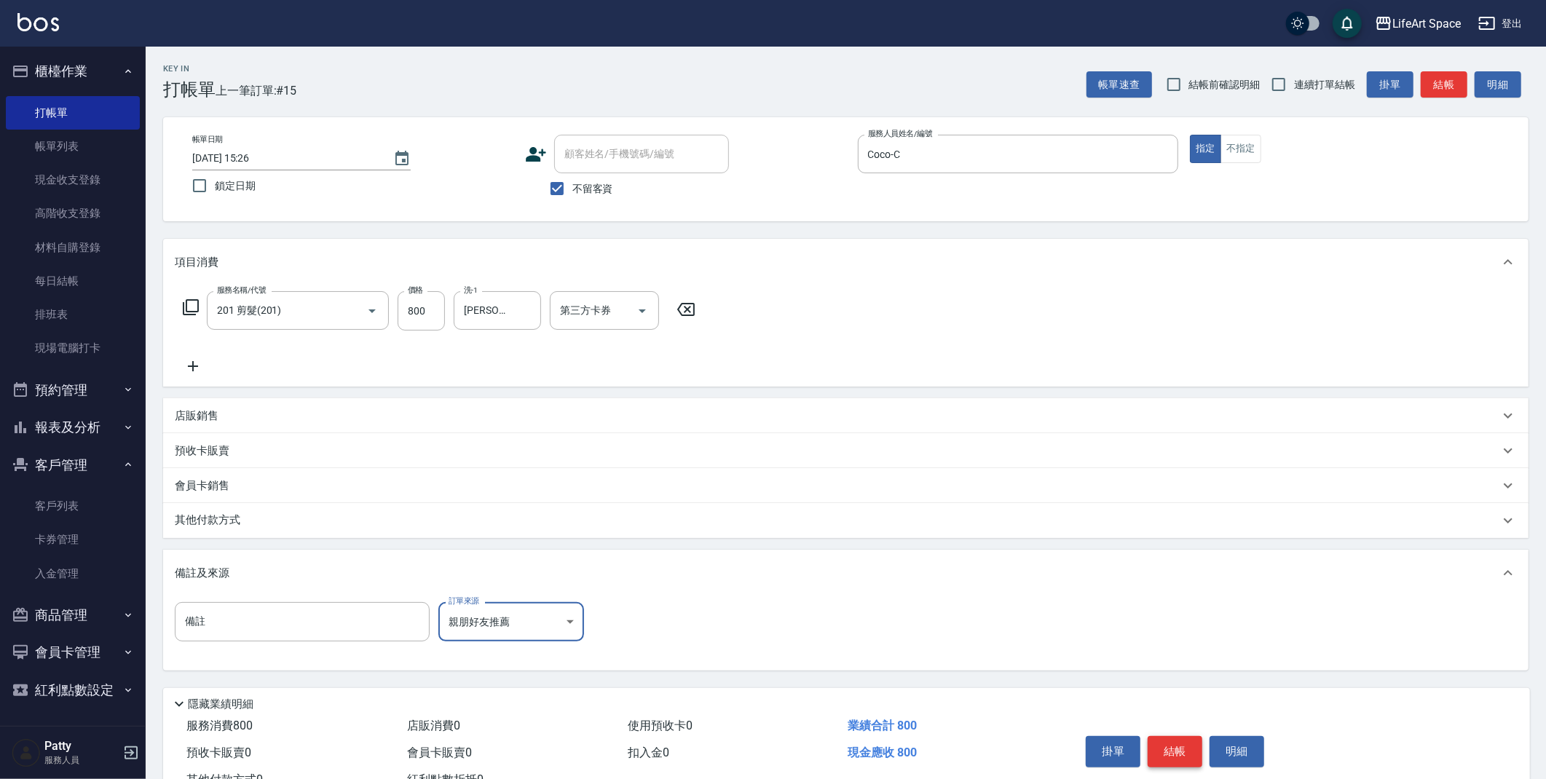
click at [1171, 744] on button "結帳" at bounding box center [1175, 751] width 55 height 31
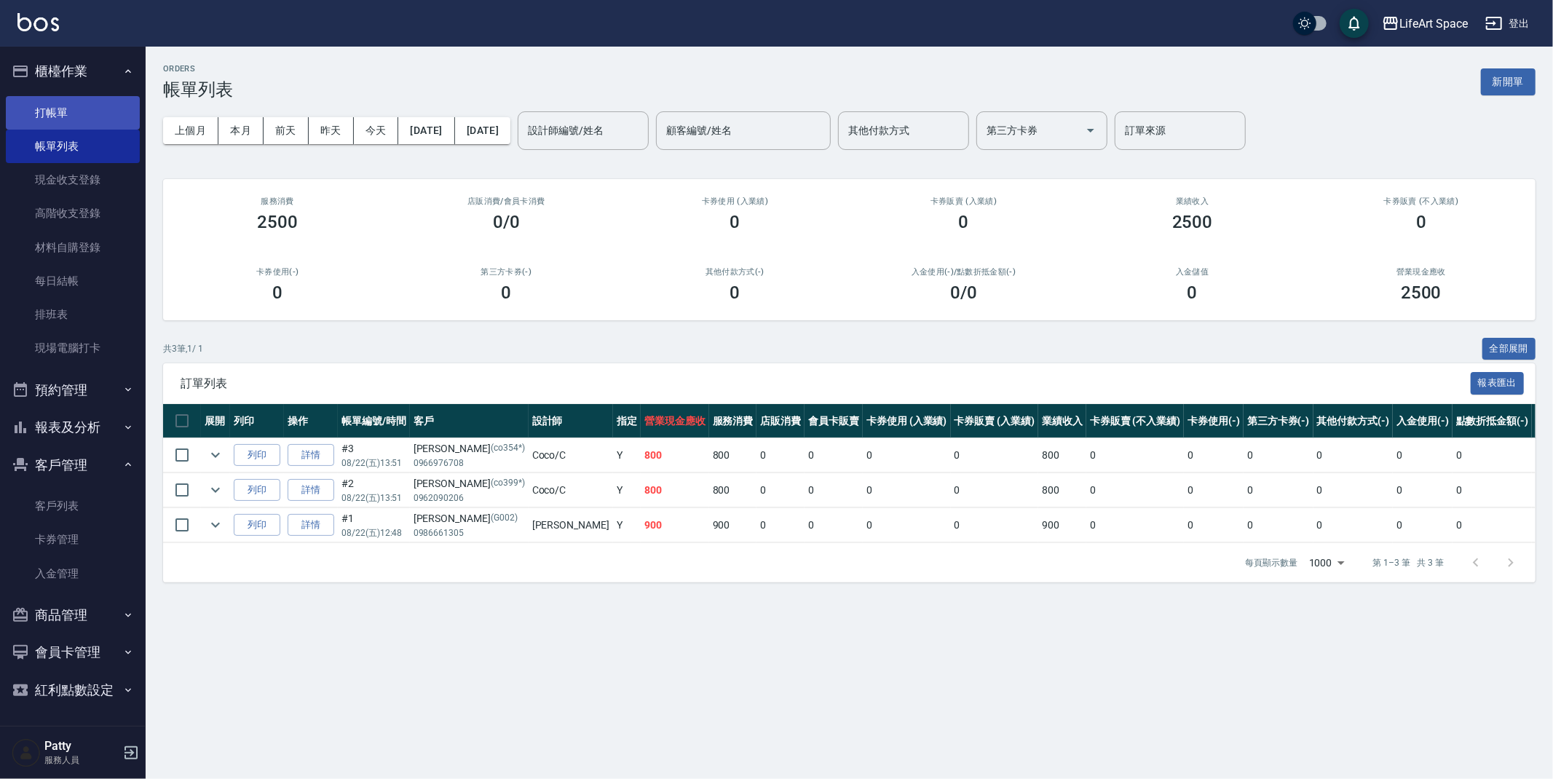
click at [81, 114] on link "打帳單" at bounding box center [73, 112] width 134 height 33
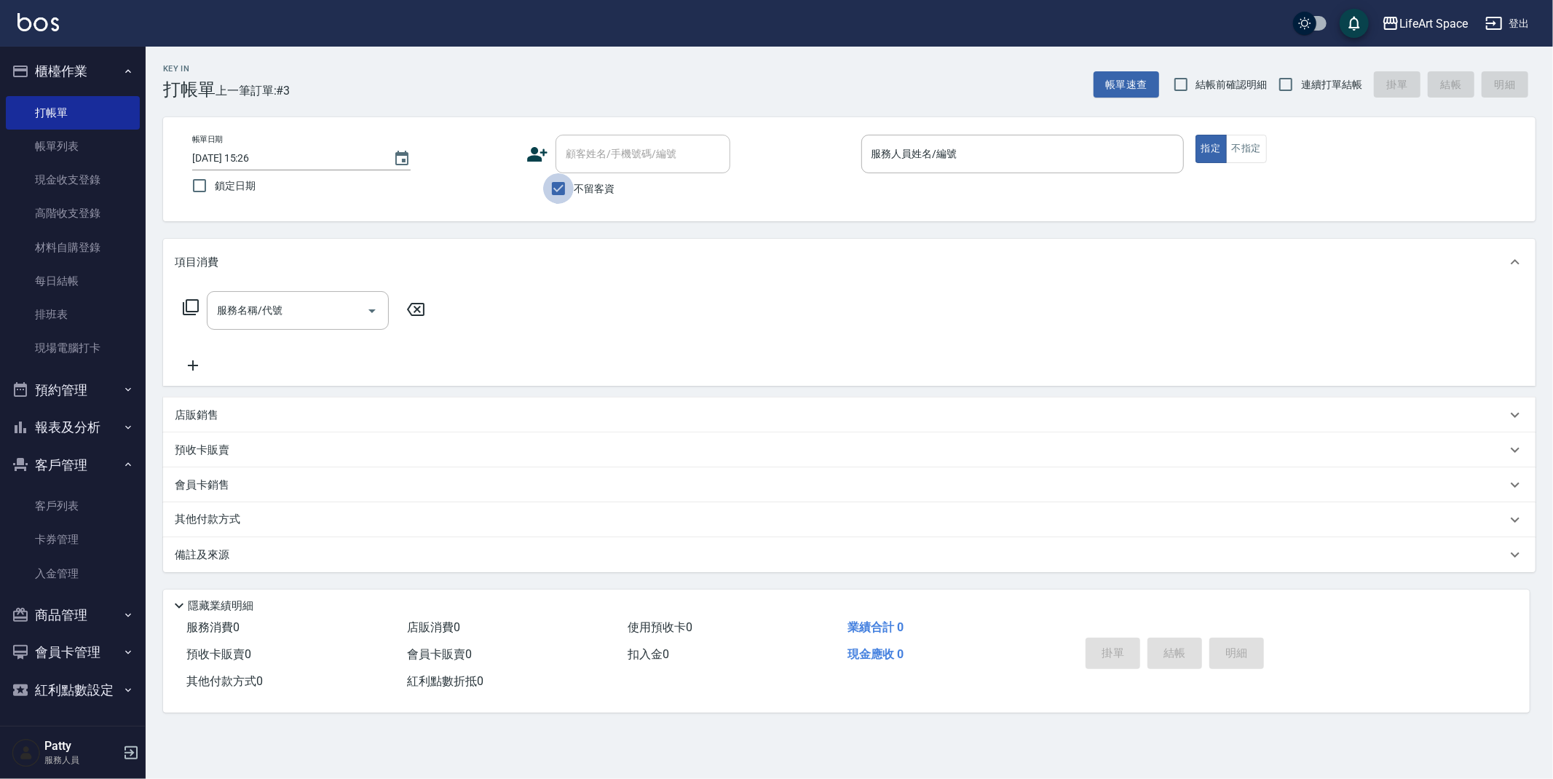
drag, startPoint x: 560, startPoint y: 188, endPoint x: 604, endPoint y: 155, distance: 55.2
click at [560, 189] on input "不留客資" at bounding box center [558, 188] width 31 height 31
checkbox input "false"
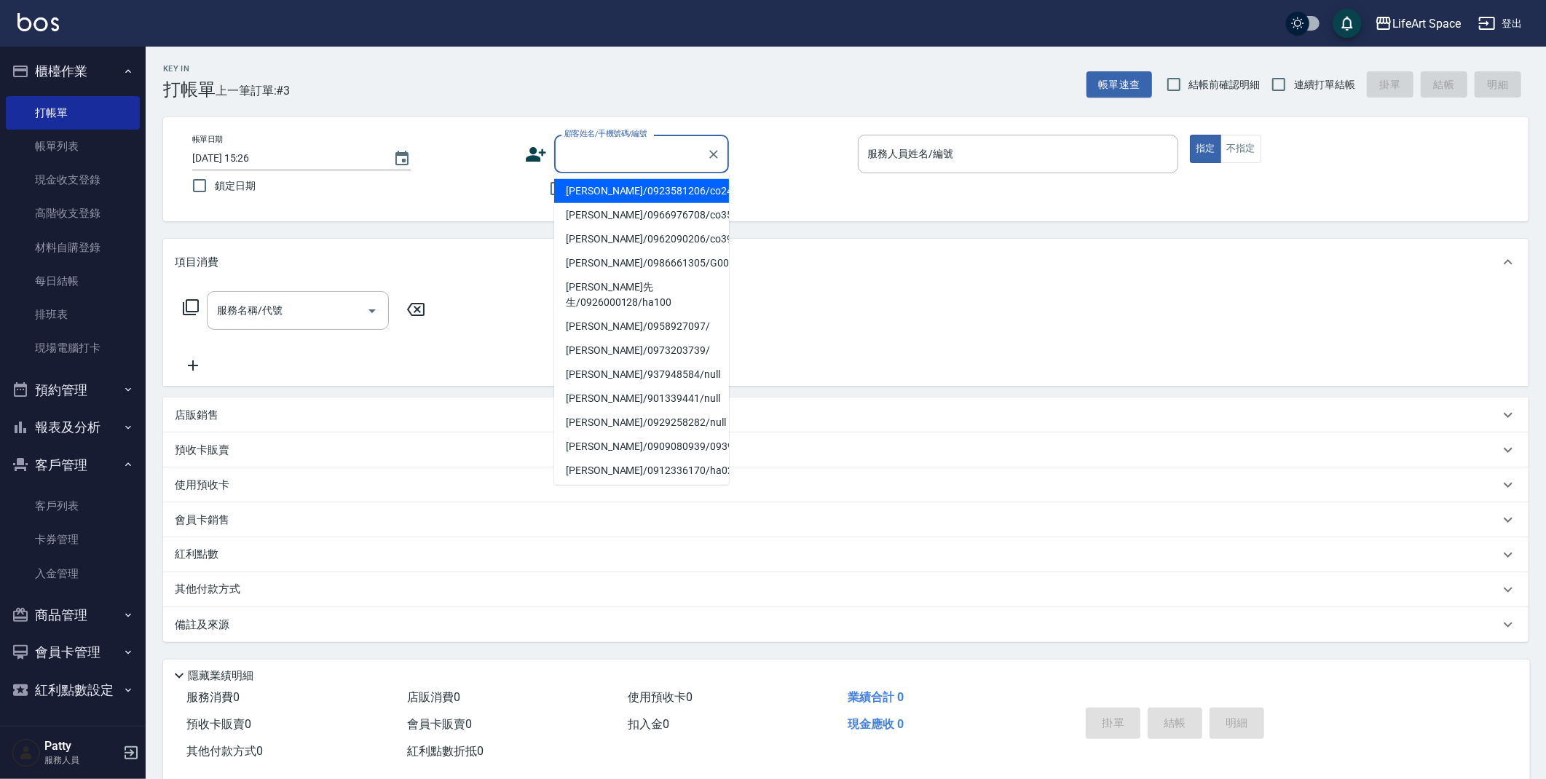
click at [605, 154] on input "顧客姓名/手機號碼/編號" at bounding box center [631, 153] width 140 height 25
type input "a"
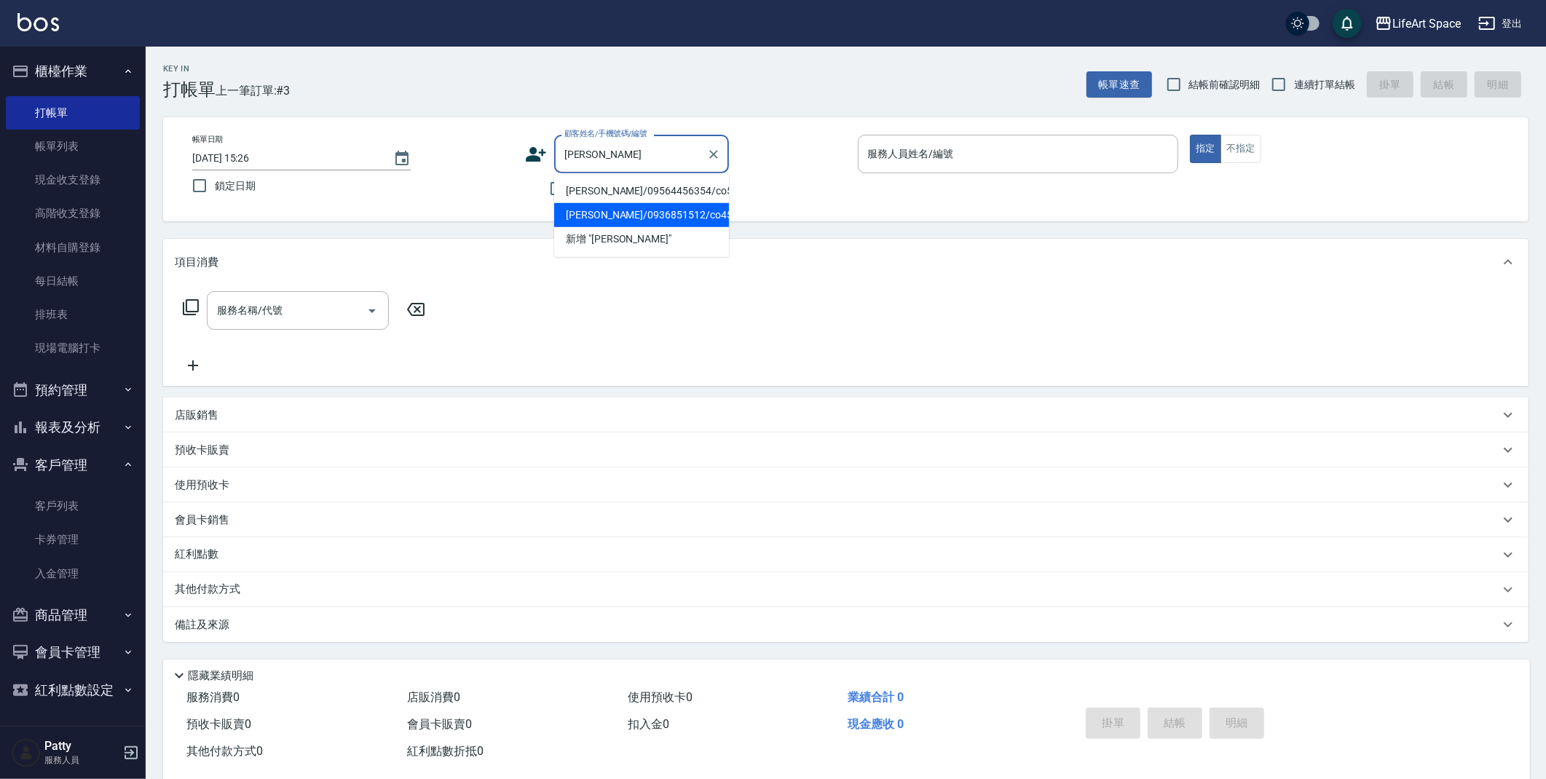
drag, startPoint x: 609, startPoint y: 218, endPoint x: 467, endPoint y: 315, distance: 172.5
click at [609, 218] on li "[PERSON_NAME]/0936851512/co458*" at bounding box center [641, 215] width 175 height 24
type input "[PERSON_NAME]/0936851512/co458*"
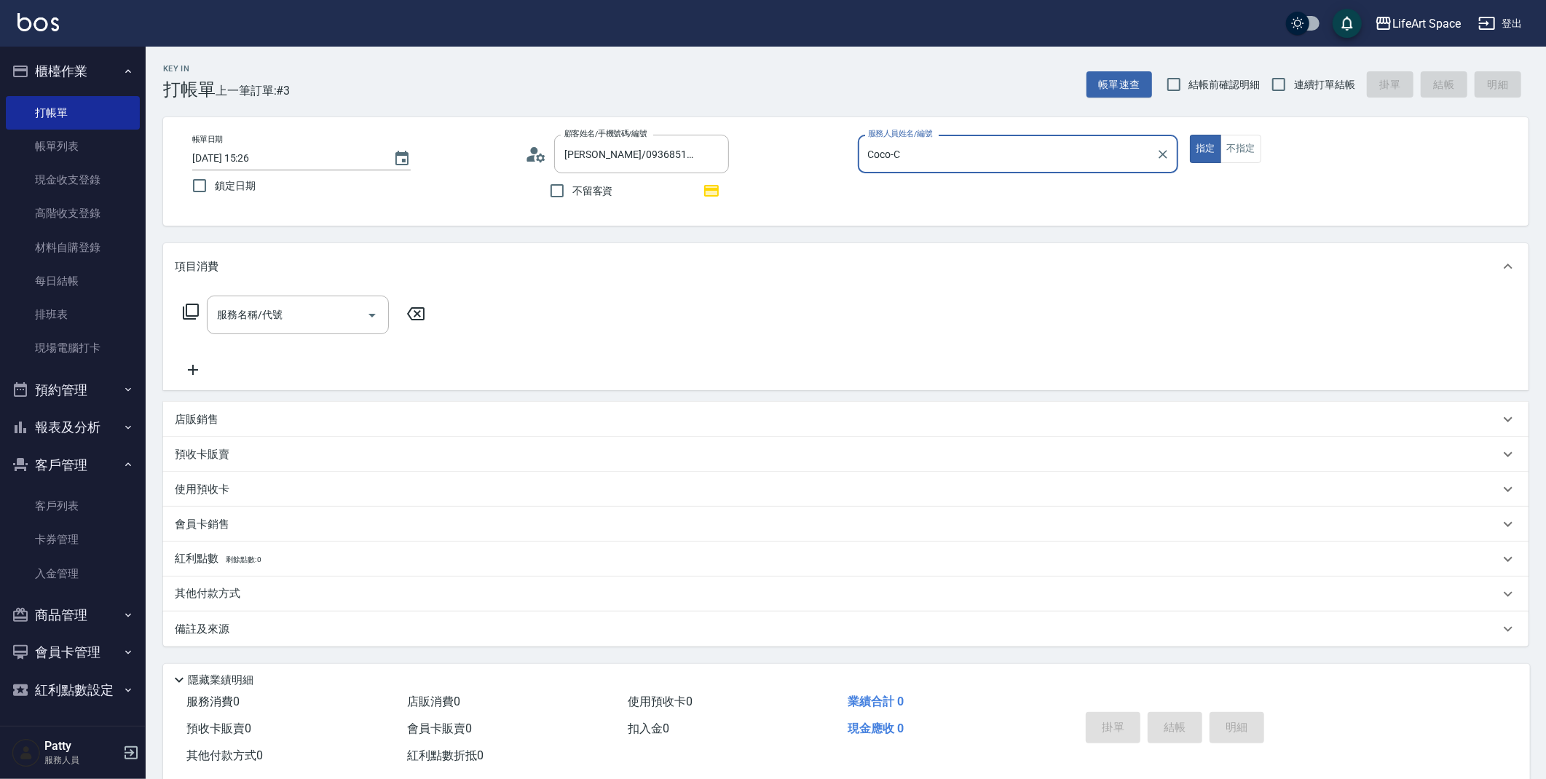
type input "Coco-C"
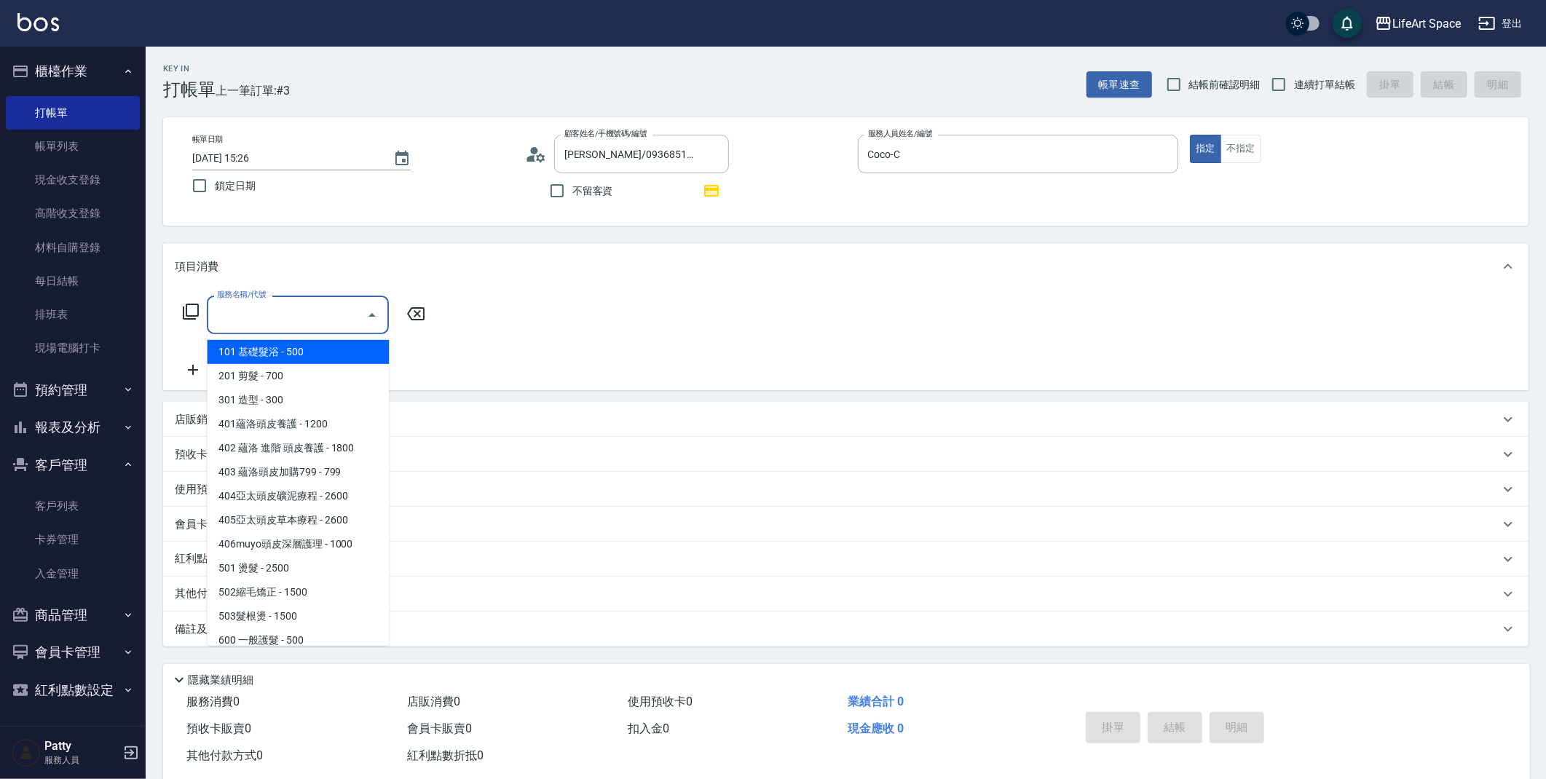
click at [277, 318] on input "服務名稱/代號" at bounding box center [286, 314] width 147 height 25
click at [274, 379] on span "201 剪髮 - 700" at bounding box center [298, 376] width 182 height 24
type input "201 剪髮(201)"
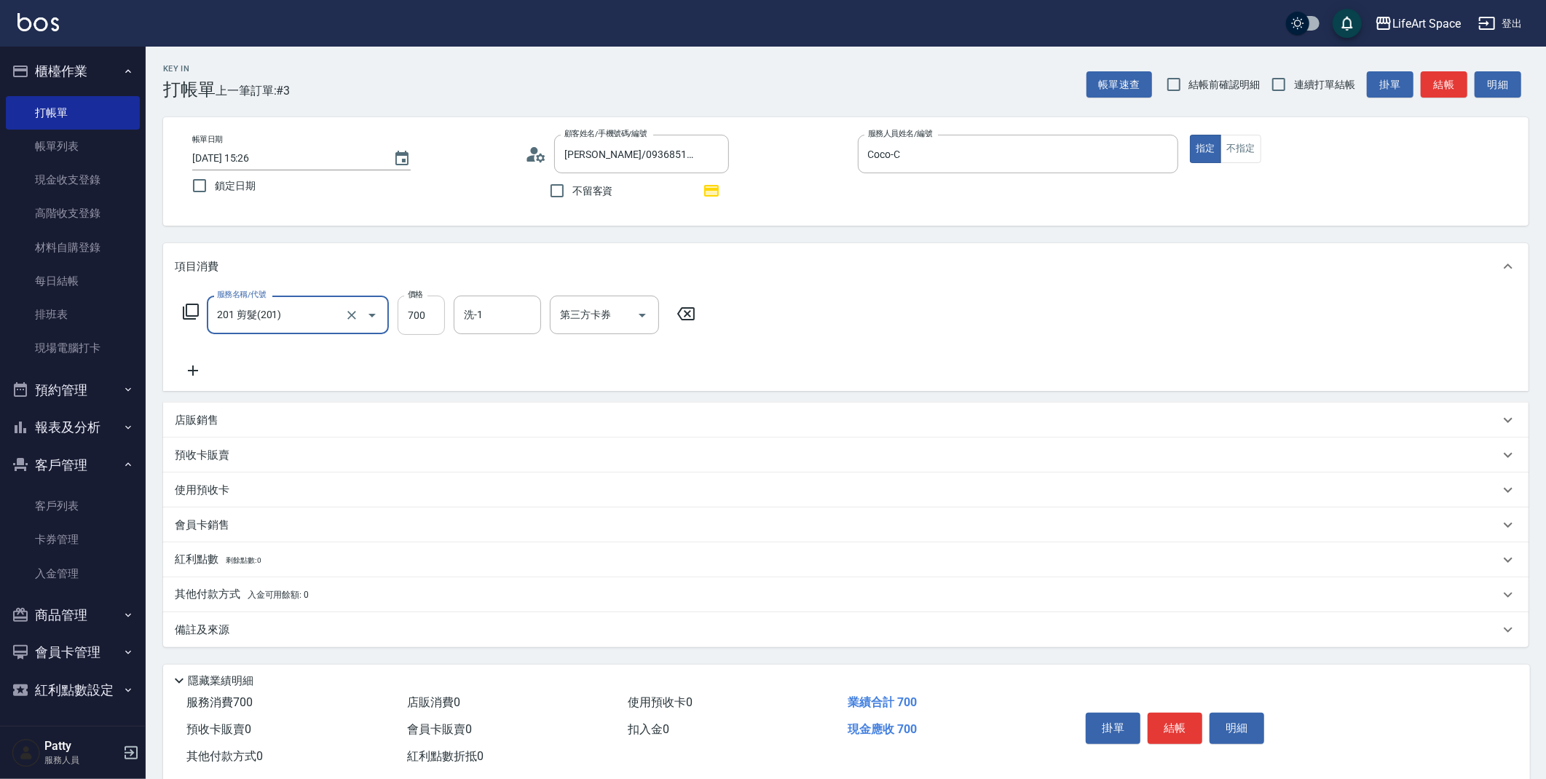
click at [419, 326] on input "700" at bounding box center [421, 315] width 47 height 39
type input "600"
click at [395, 636] on div "備註及來源" at bounding box center [837, 630] width 1325 height 15
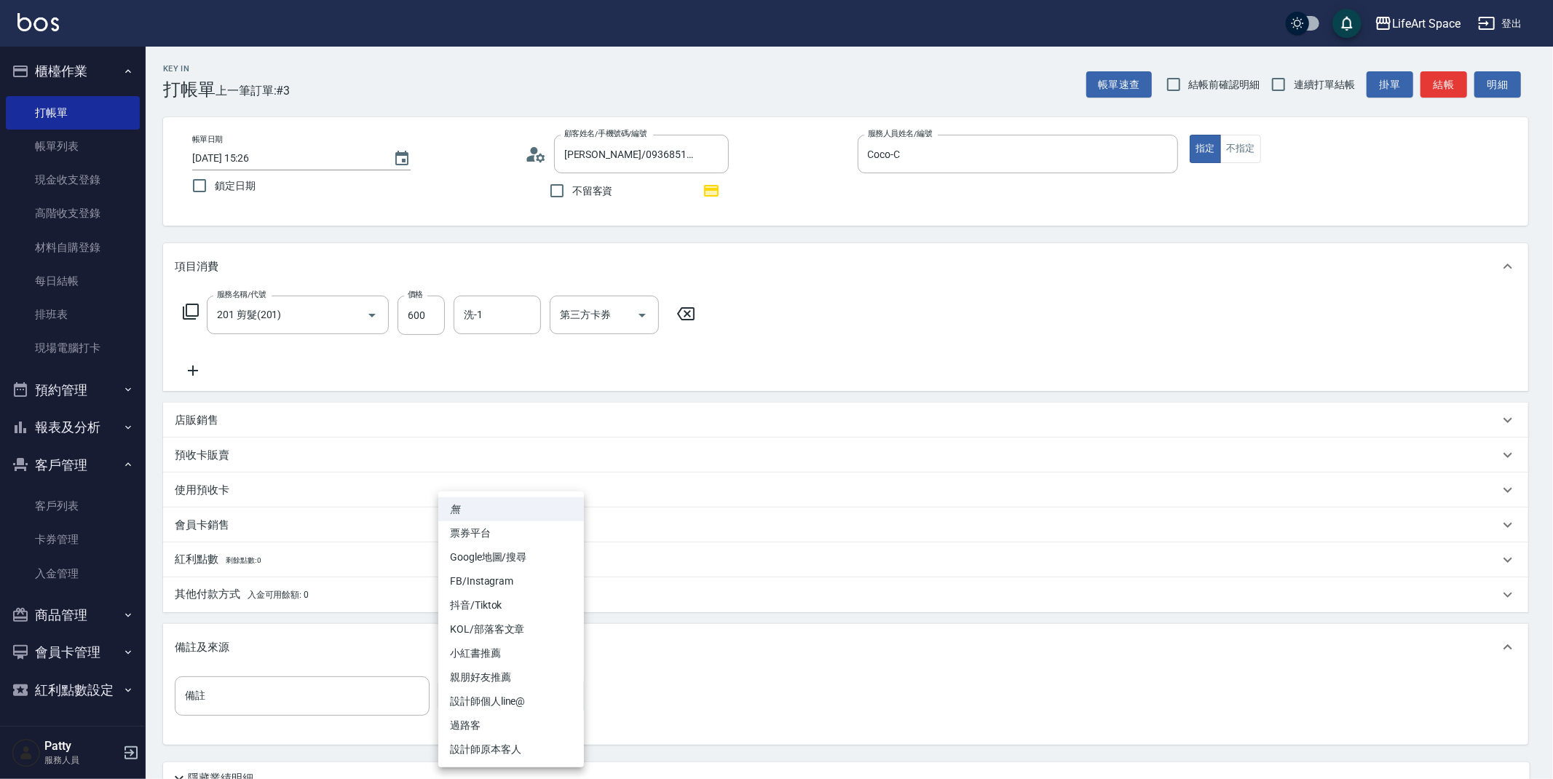
click at [478, 679] on body "LifeArt Space 登出 櫃檯作業 打帳單 帳單列表 現金收支登錄 高階收支登錄 材料自購登錄 每日結帳 排班表 現場電腦打卡 預約管理 預約管理 單…" at bounding box center [776, 451] width 1553 height 903
drag, startPoint x: 487, startPoint y: 756, endPoint x: 497, endPoint y: 735, distance: 22.8
click at [488, 756] on li "設計師原本客人" at bounding box center [511, 750] width 146 height 24
type input "設計師原本客人"
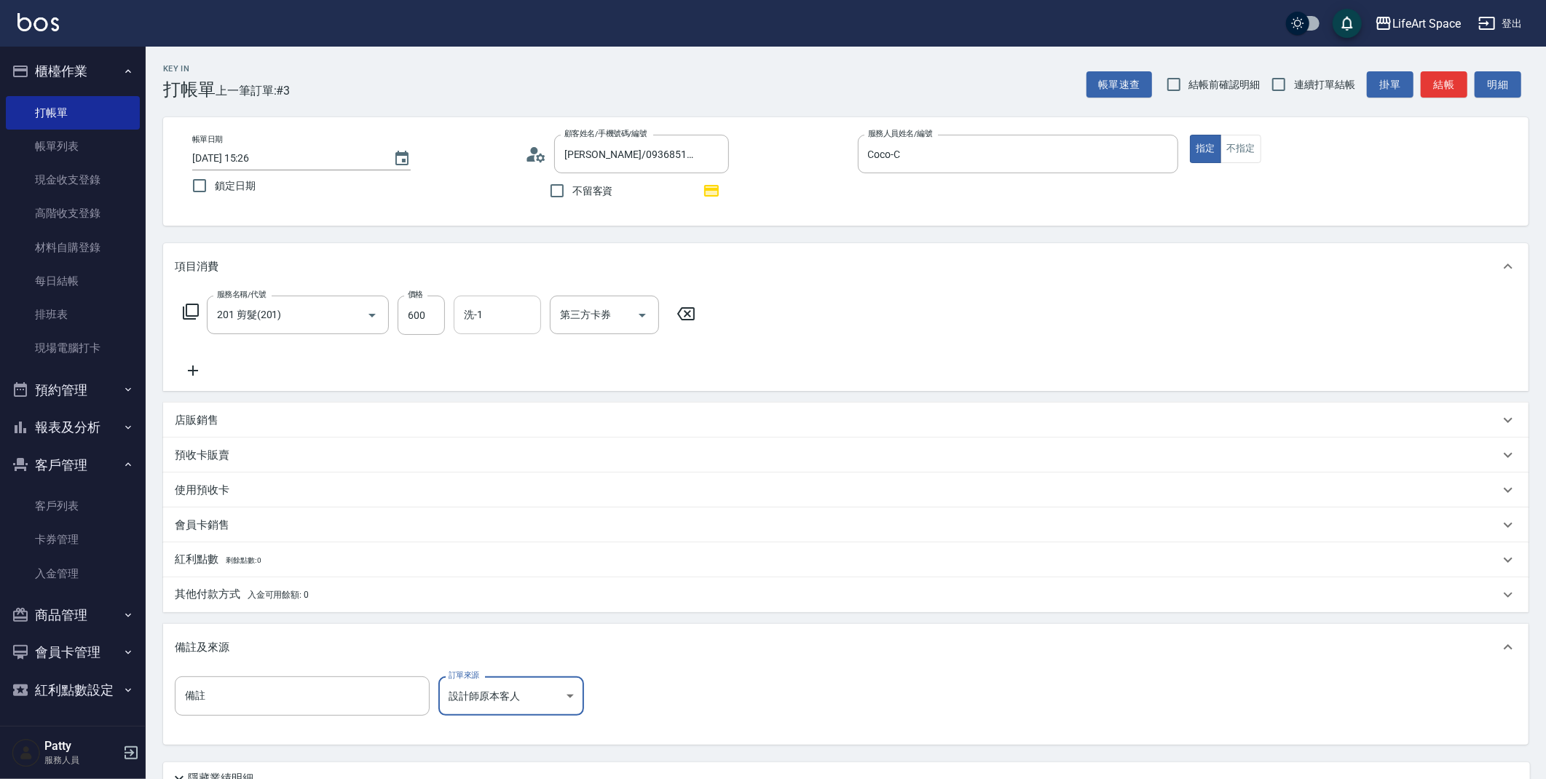
click at [489, 296] on div "洗-1" at bounding box center [497, 315] width 87 height 39
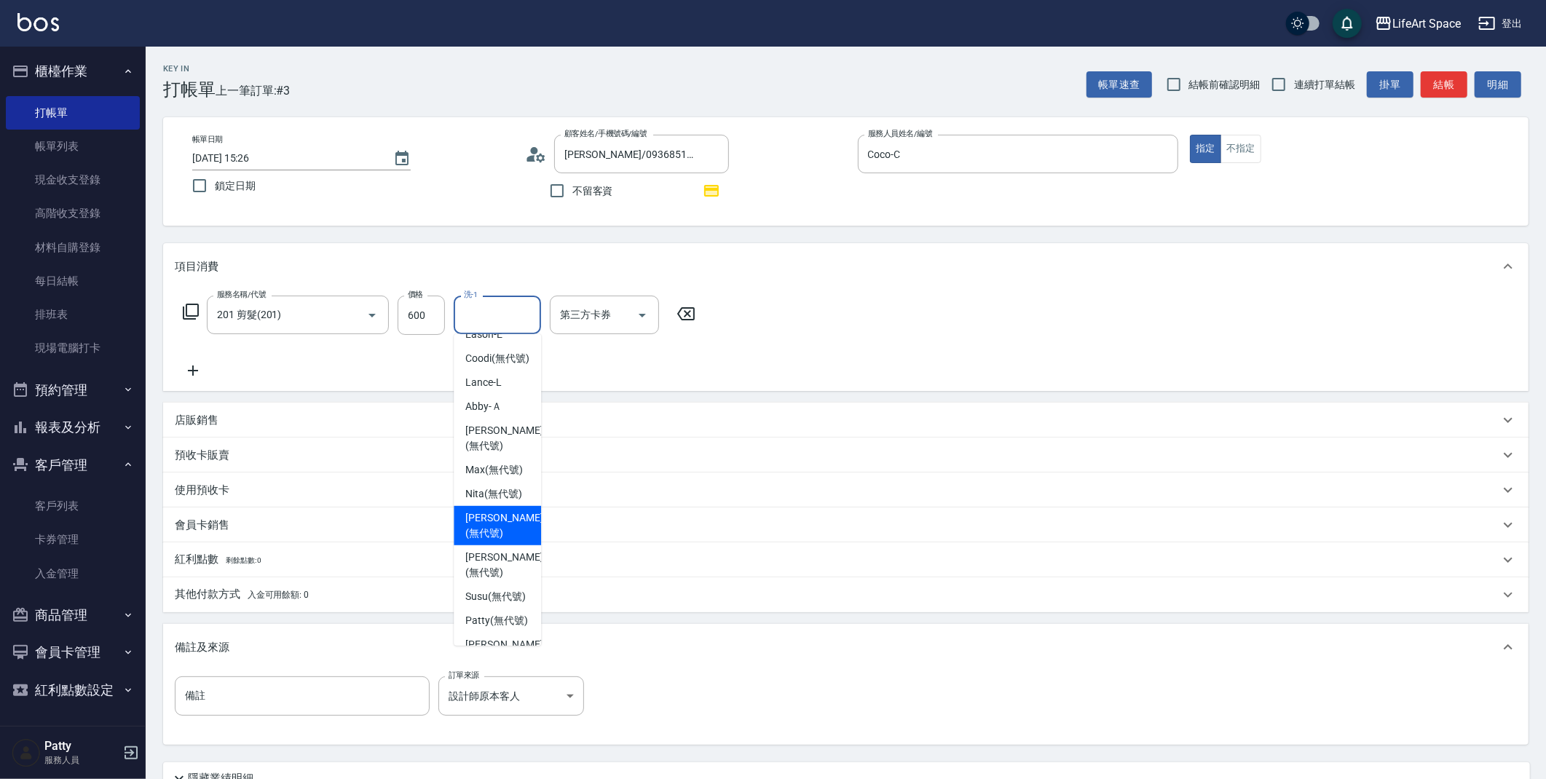
scroll to position [336, 0]
click at [244, 162] on input "[DATE] 15:26" at bounding box center [285, 158] width 186 height 24
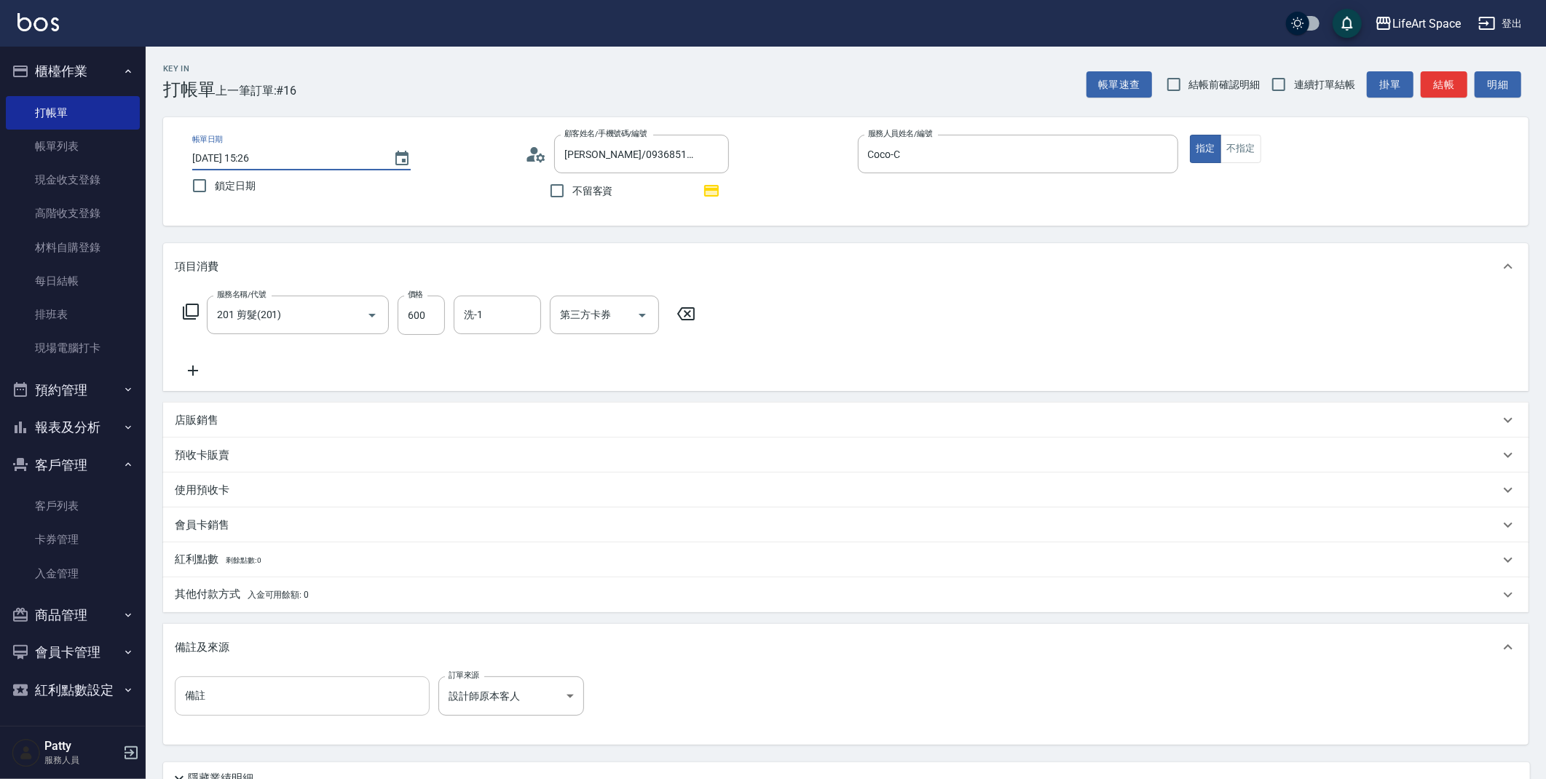
type input "[DATE] 15:26"
click at [248, 684] on input "備註" at bounding box center [302, 695] width 255 height 39
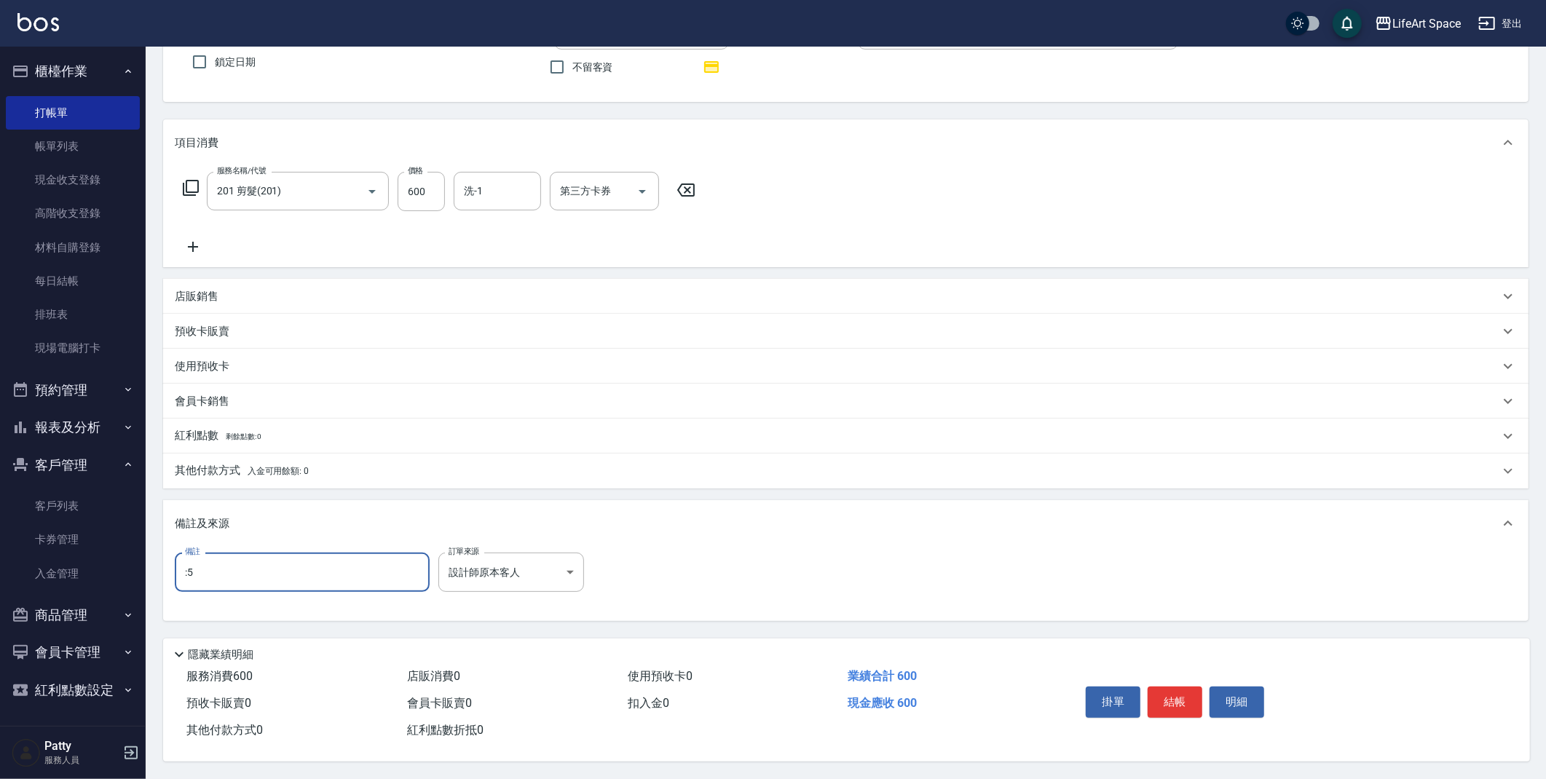
scroll to position [128, 0]
type input ":5 欠生日"
click at [1163, 703] on button "結帳" at bounding box center [1175, 702] width 55 height 31
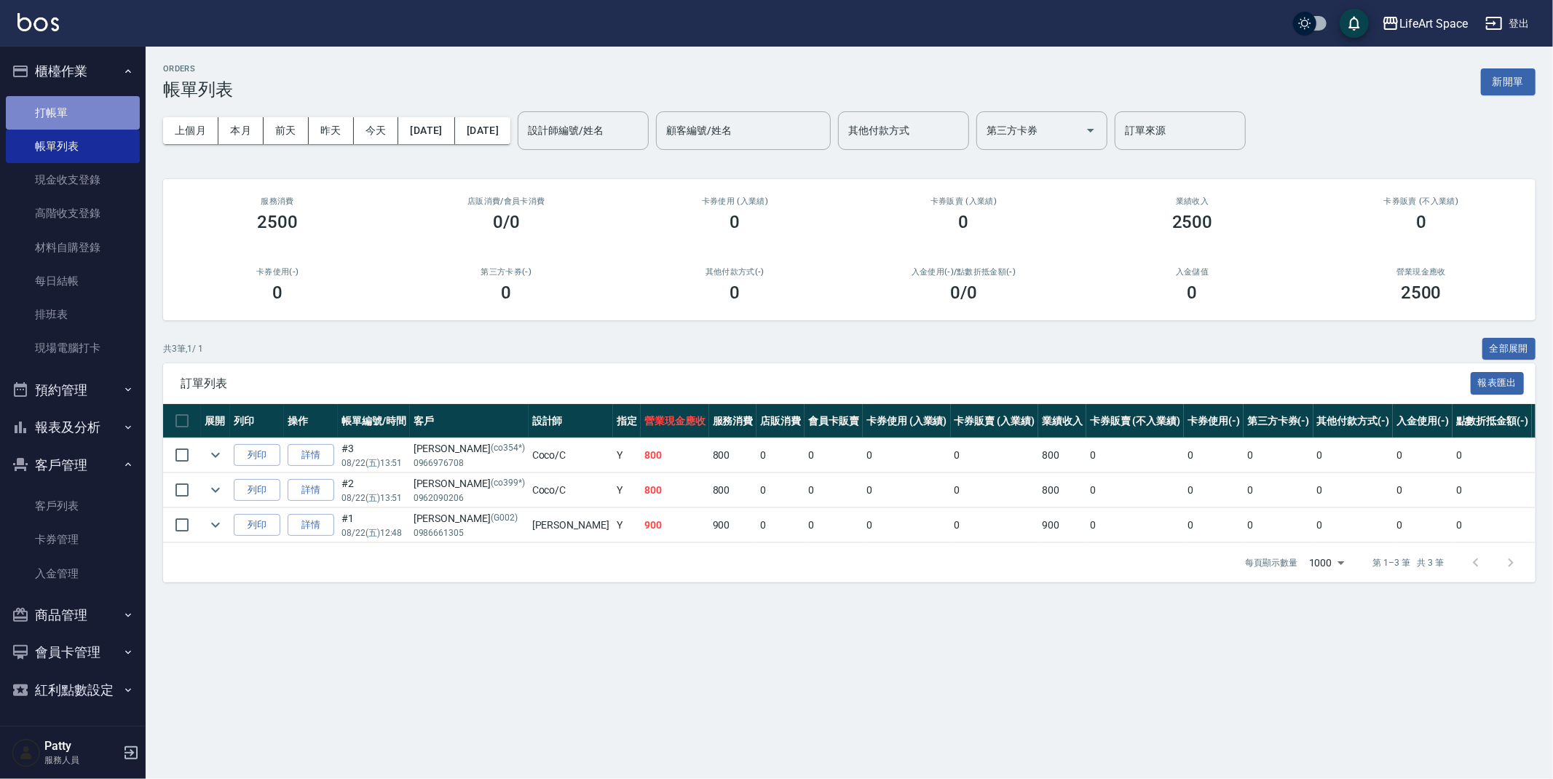
click at [76, 124] on link "打帳單" at bounding box center [73, 112] width 134 height 33
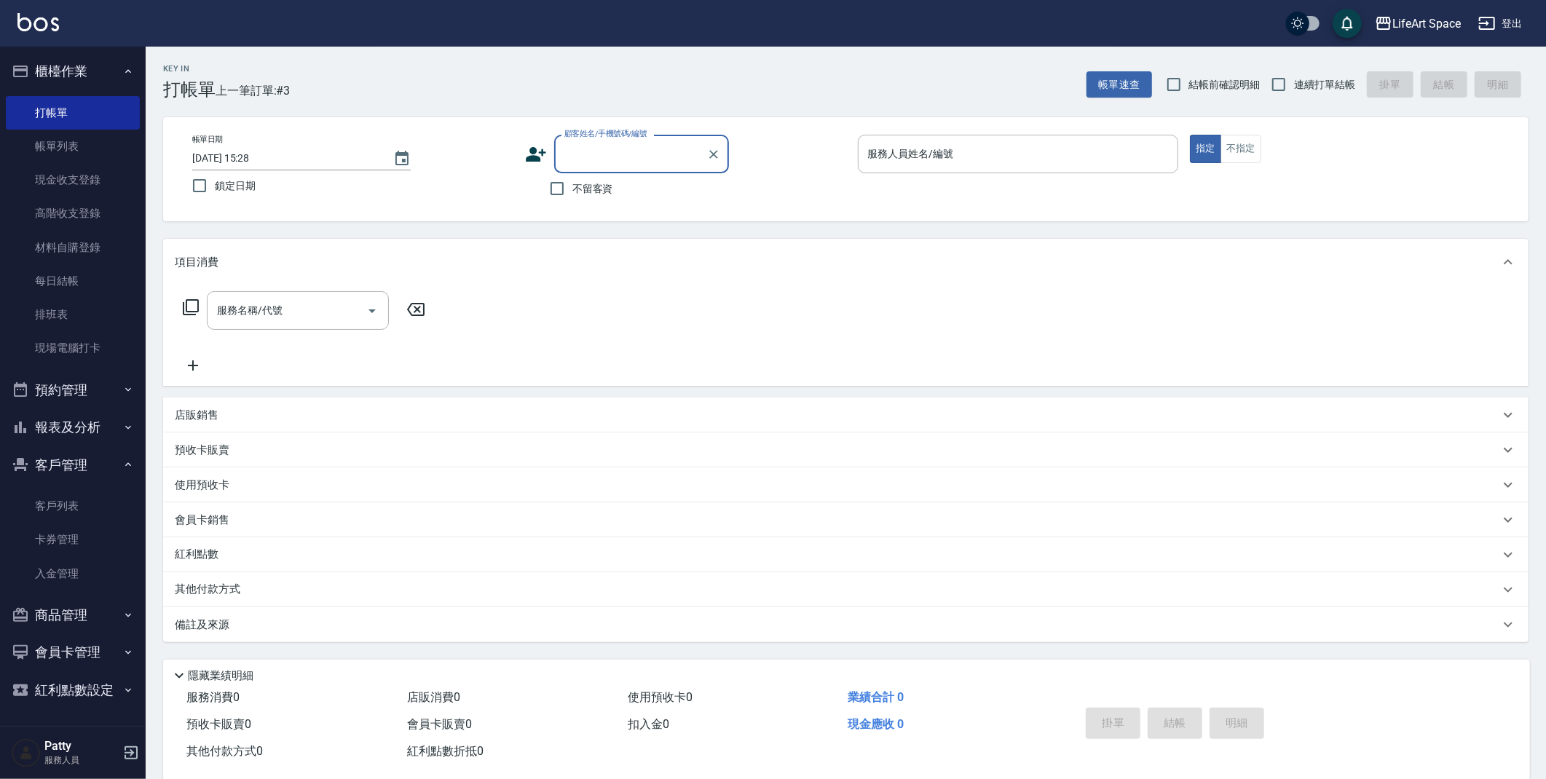
click at [587, 157] on input "顧客姓名/手機號碼/編號" at bounding box center [631, 153] width 140 height 25
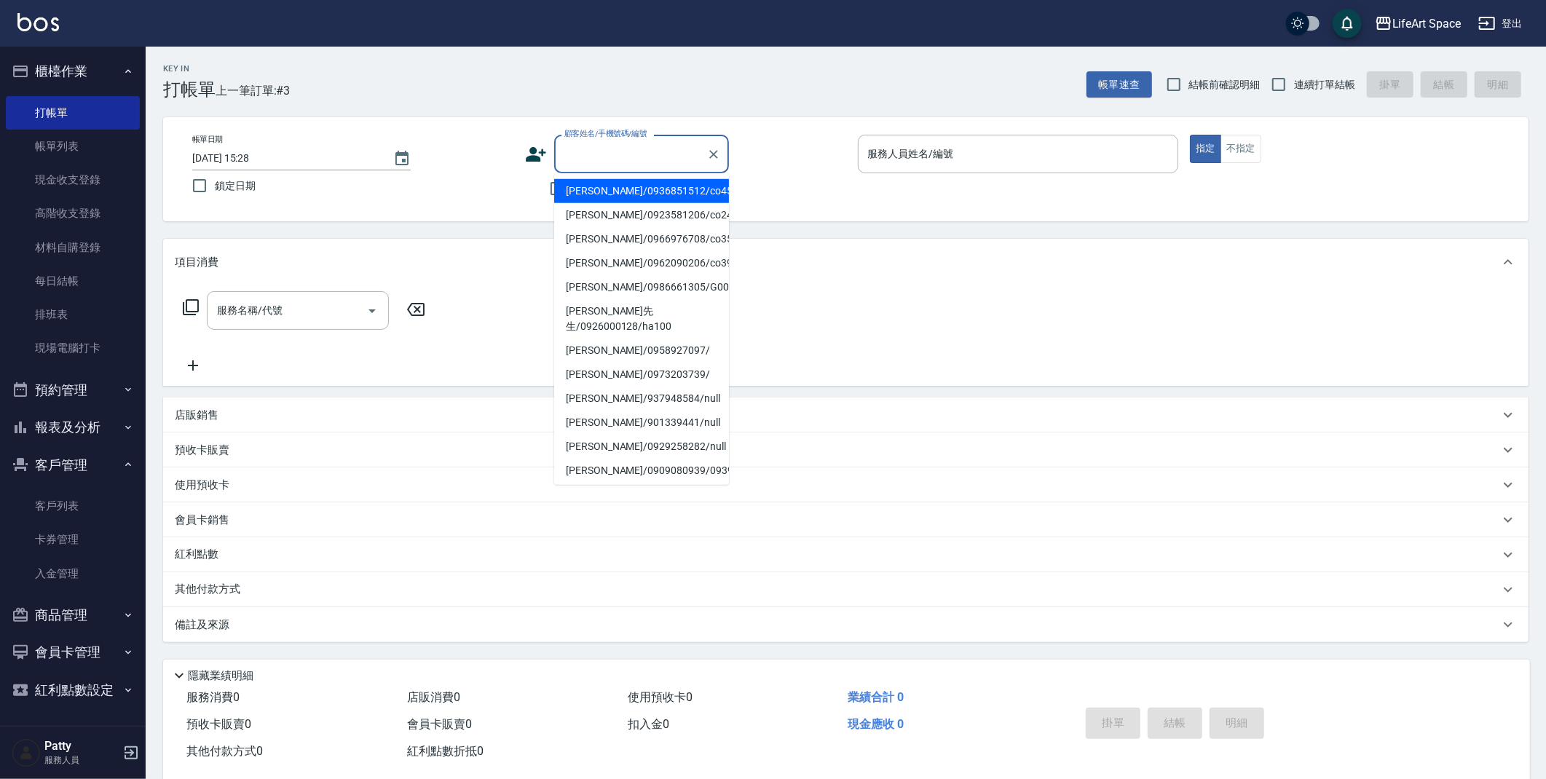
type input "z"
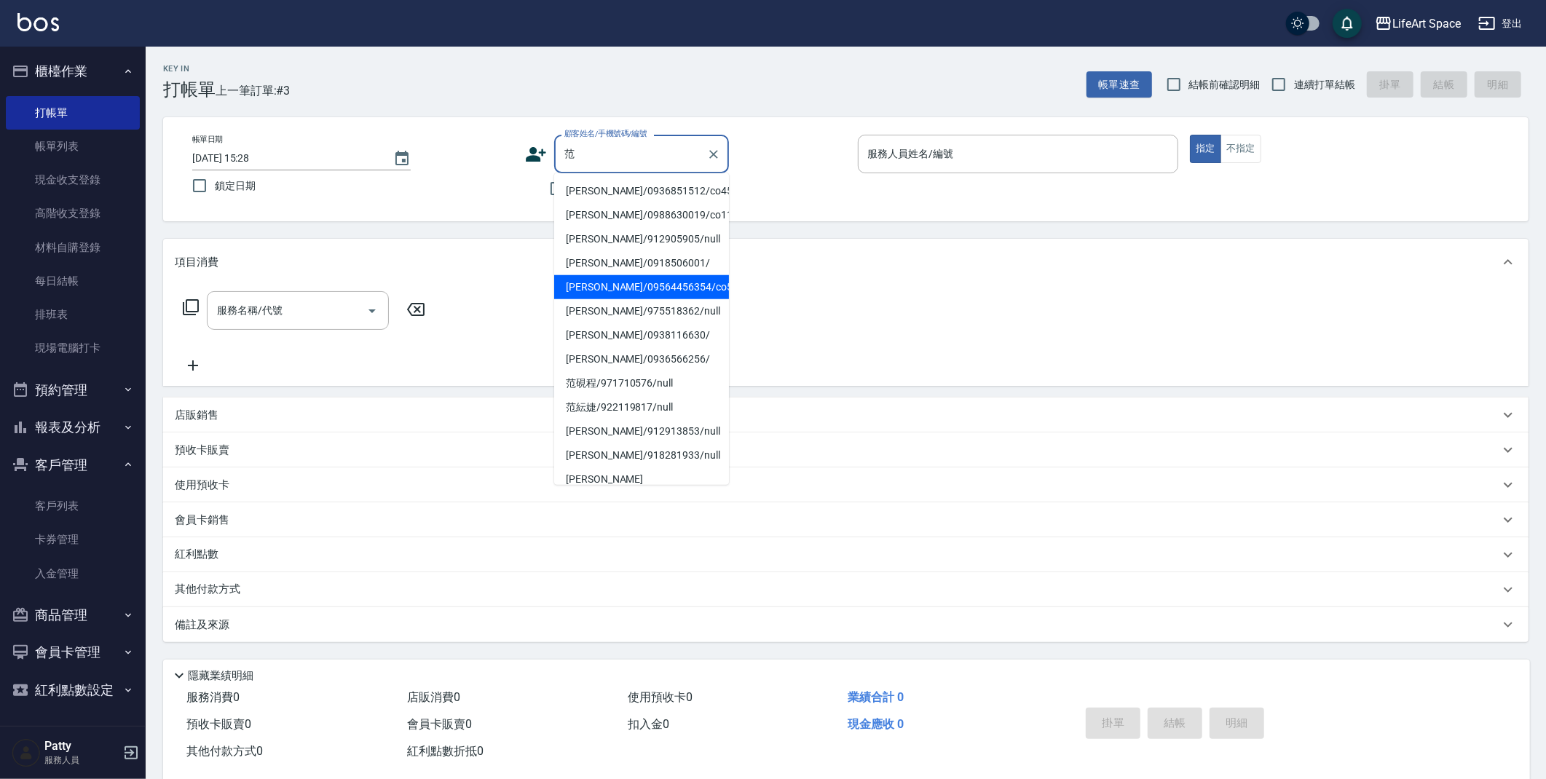
click at [617, 285] on li "[PERSON_NAME]/09564456354/co524" at bounding box center [641, 287] width 175 height 24
type input "[PERSON_NAME]/09564456354/co524"
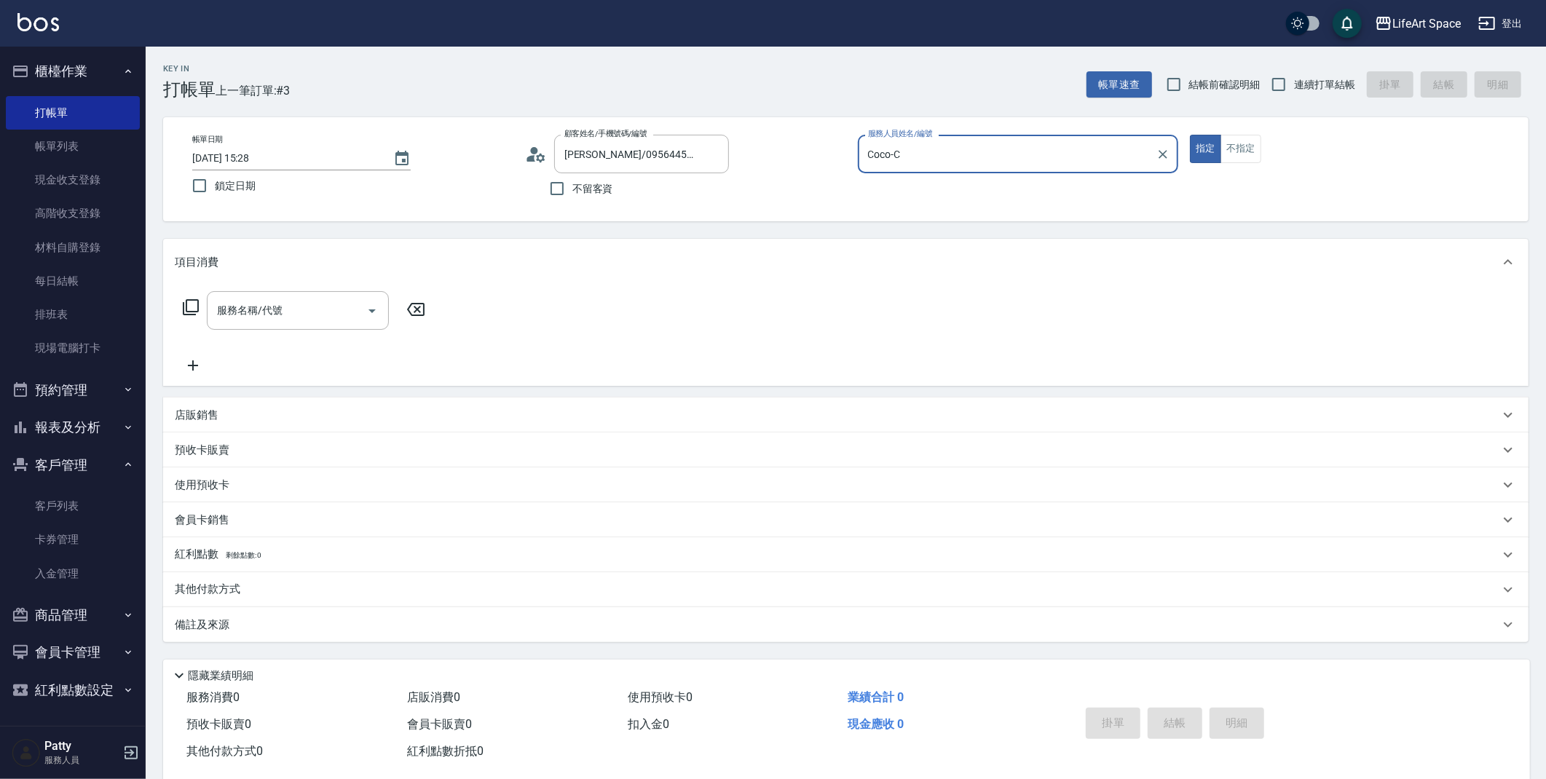
type input "Coco-C"
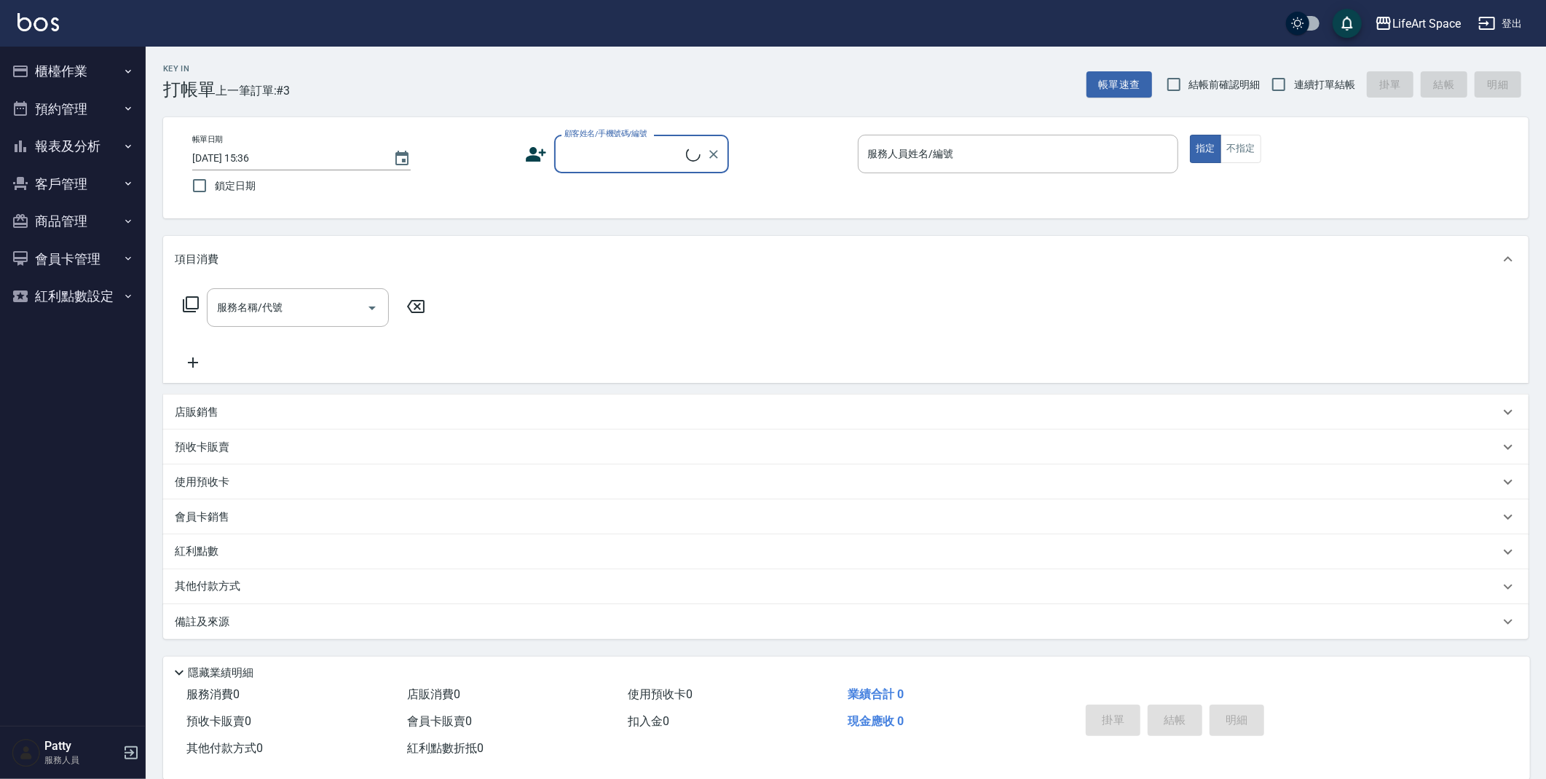
click at [57, 267] on button "會員卡管理" at bounding box center [73, 259] width 134 height 38
click at [80, 174] on button "客戶管理" at bounding box center [73, 184] width 134 height 38
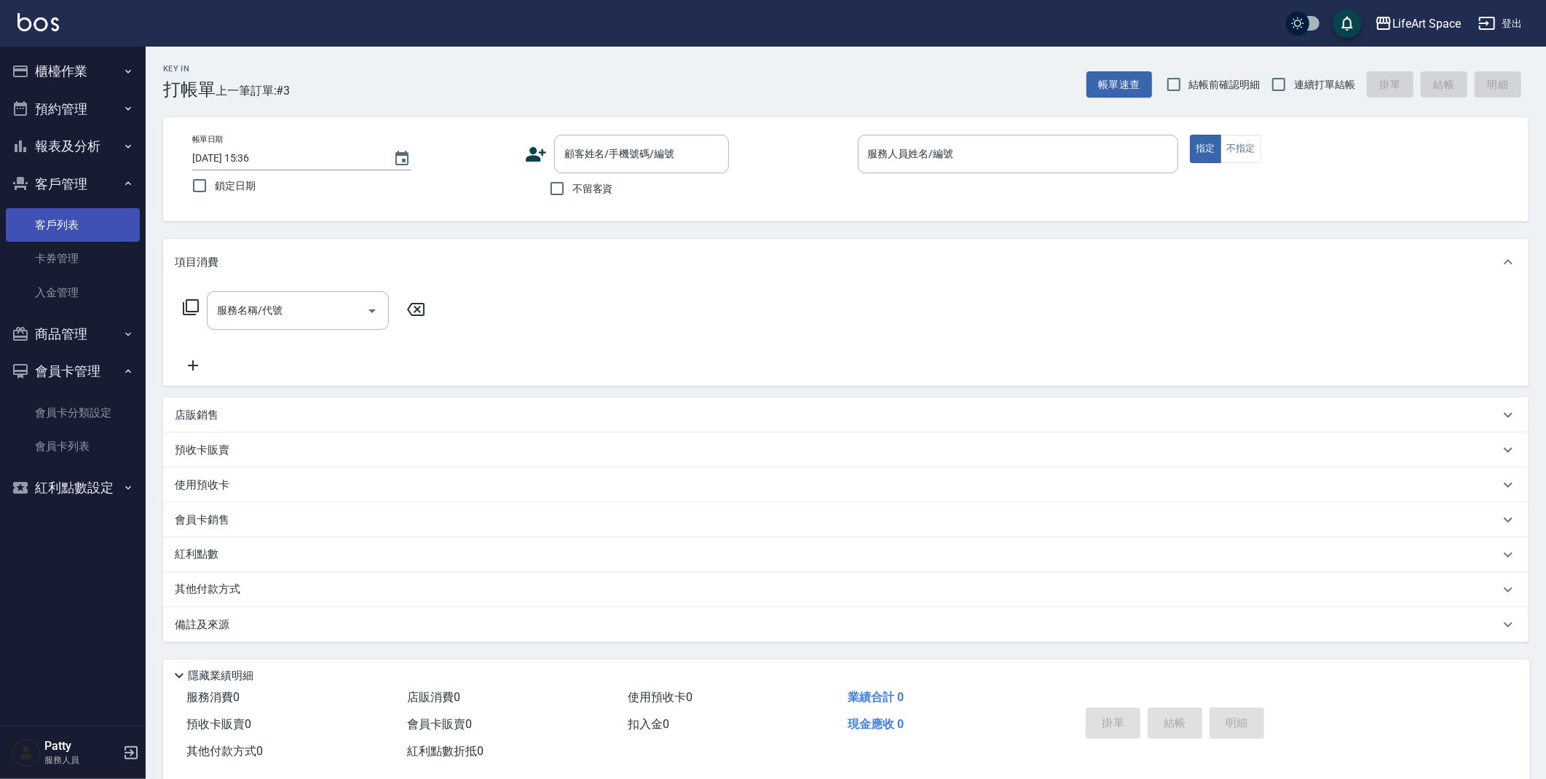
click at [72, 205] on ul "客戶列表 卡券管理 入金管理" at bounding box center [73, 258] width 134 height 113
click at [71, 211] on link "客戶列表" at bounding box center [73, 224] width 134 height 33
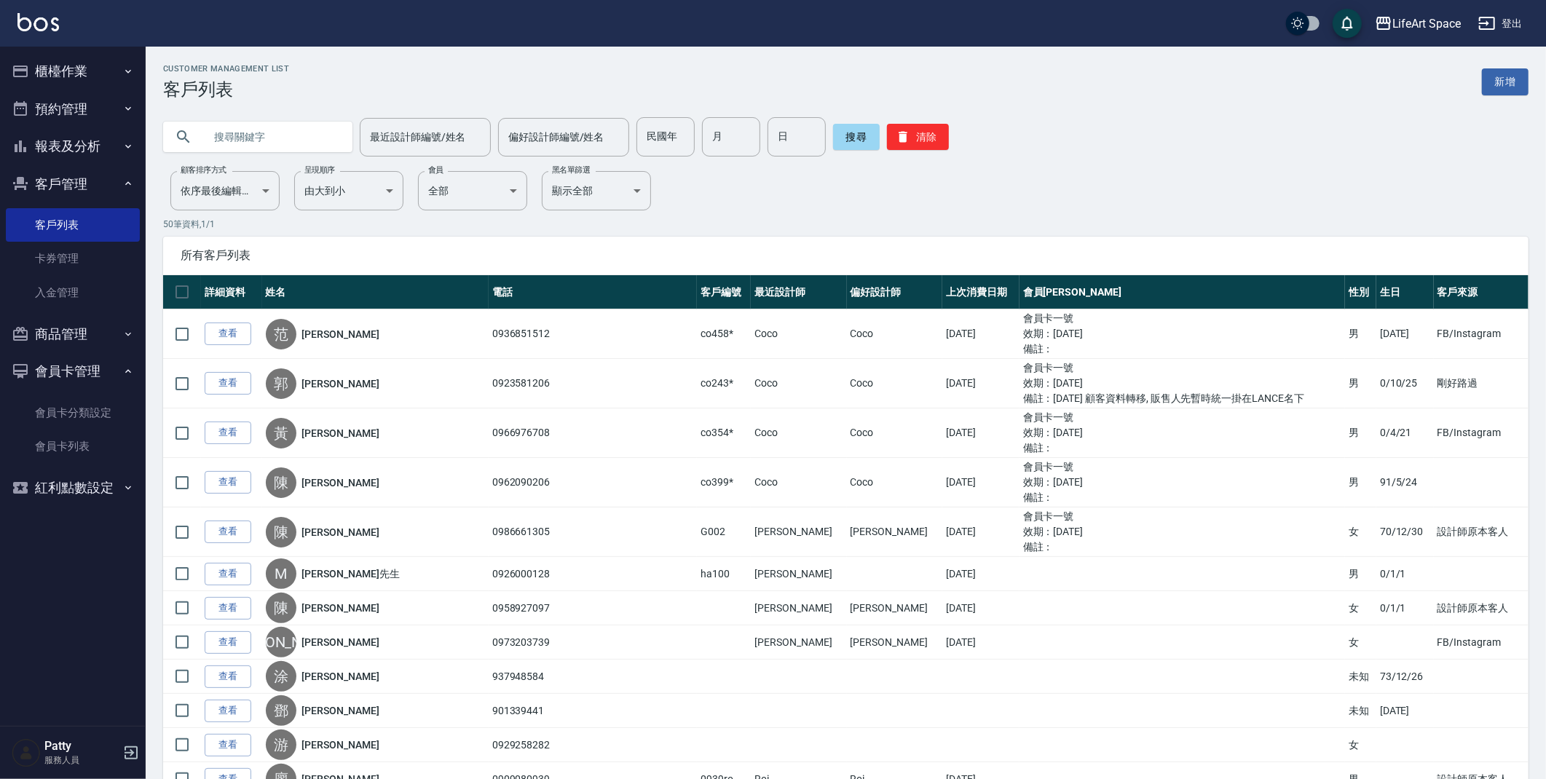
click at [280, 134] on input "text" at bounding box center [272, 136] width 137 height 39
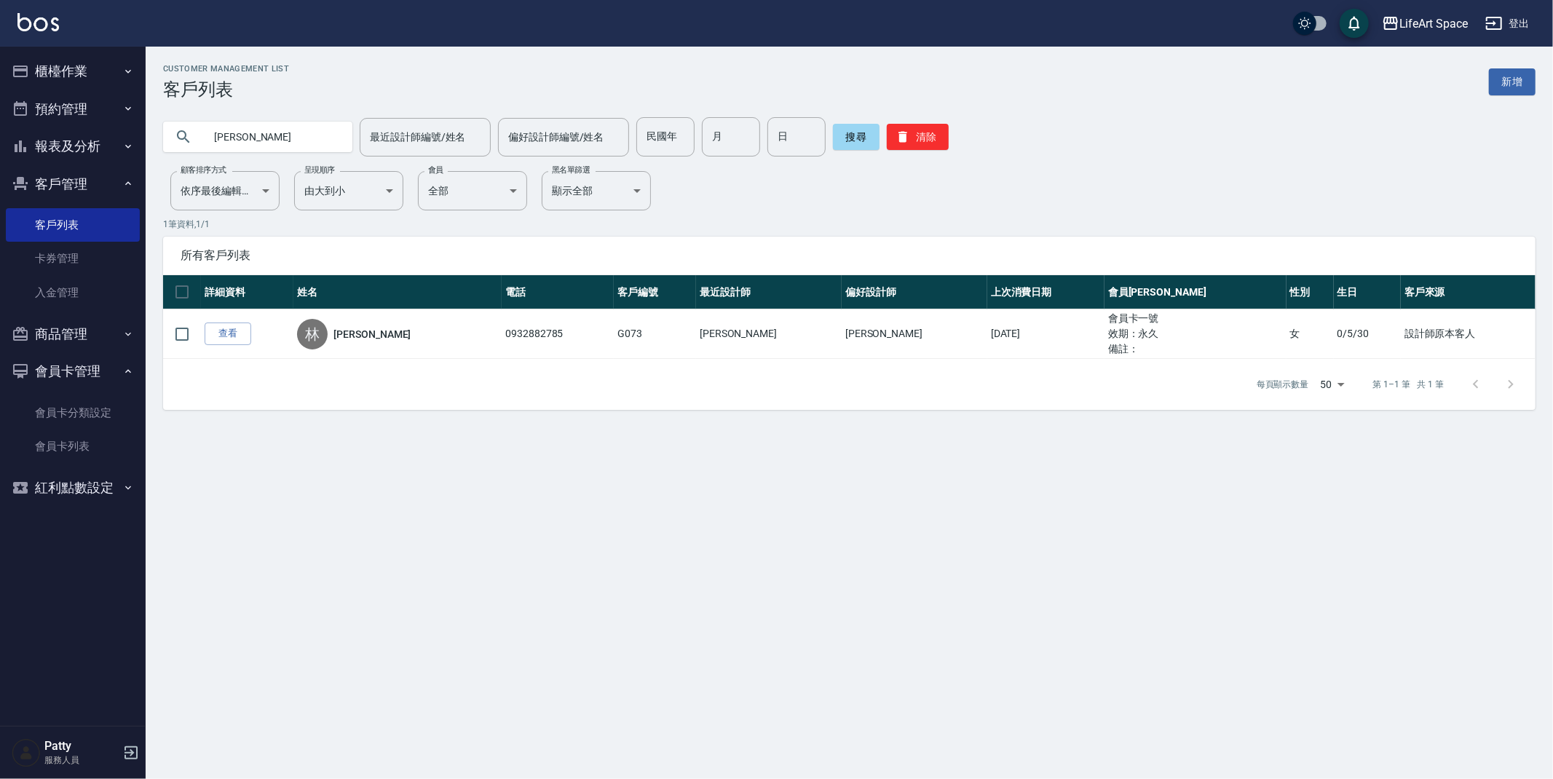
type input "林偉"
click at [50, 68] on button "櫃檯作業" at bounding box center [73, 71] width 134 height 38
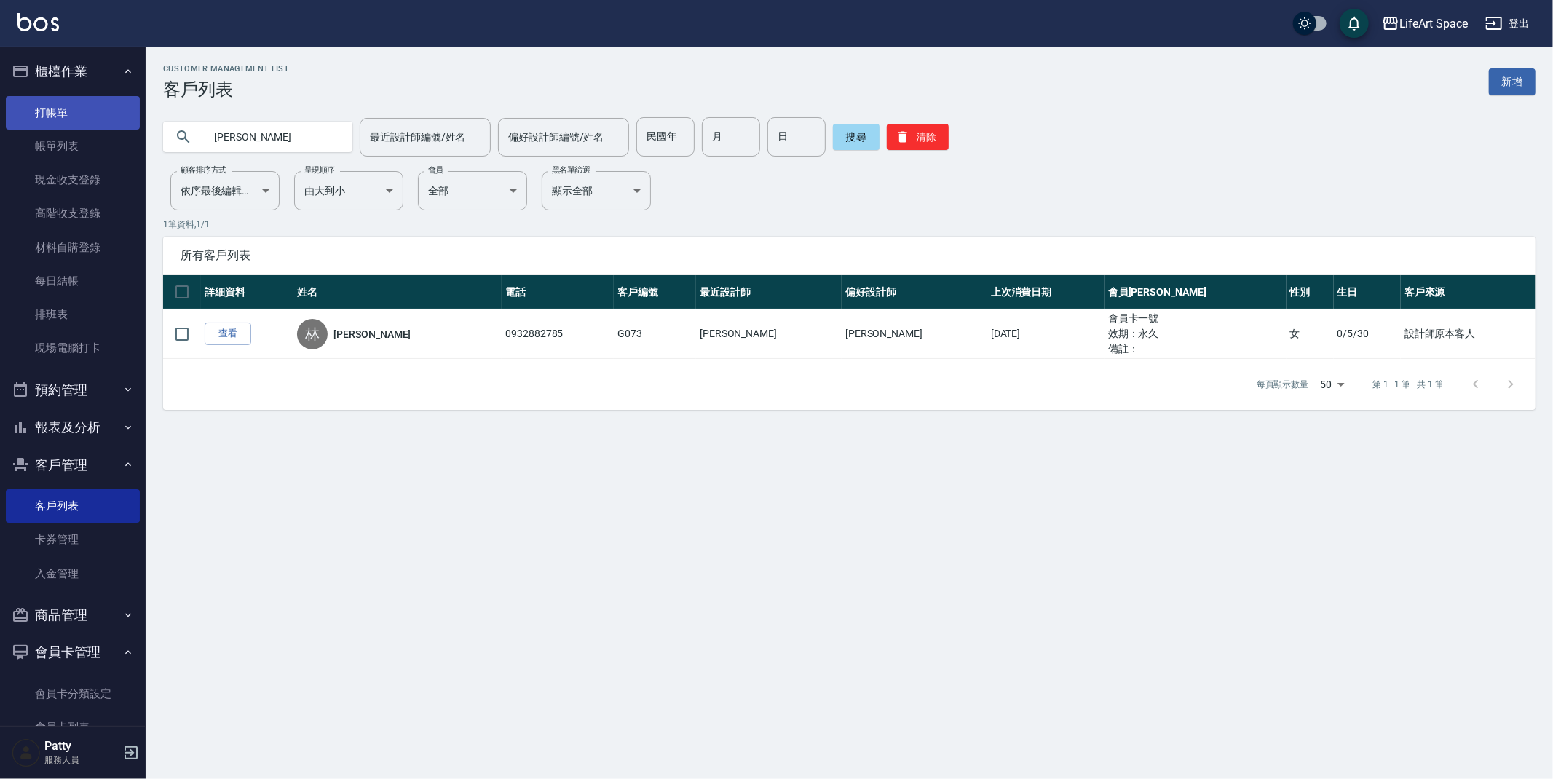
click at [69, 112] on link "打帳單" at bounding box center [73, 112] width 134 height 33
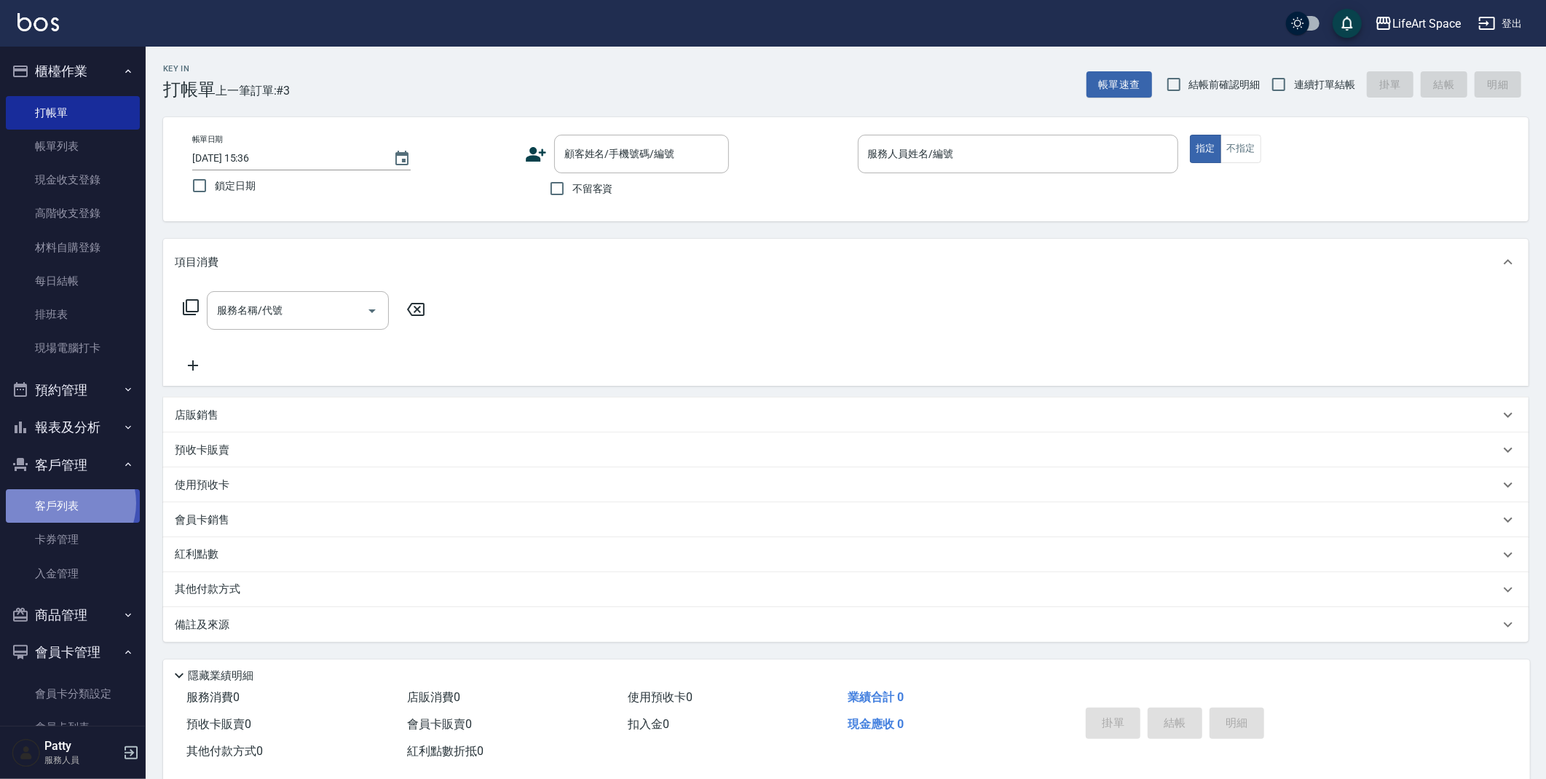
click at [65, 503] on link "客戶列表" at bounding box center [73, 505] width 134 height 33
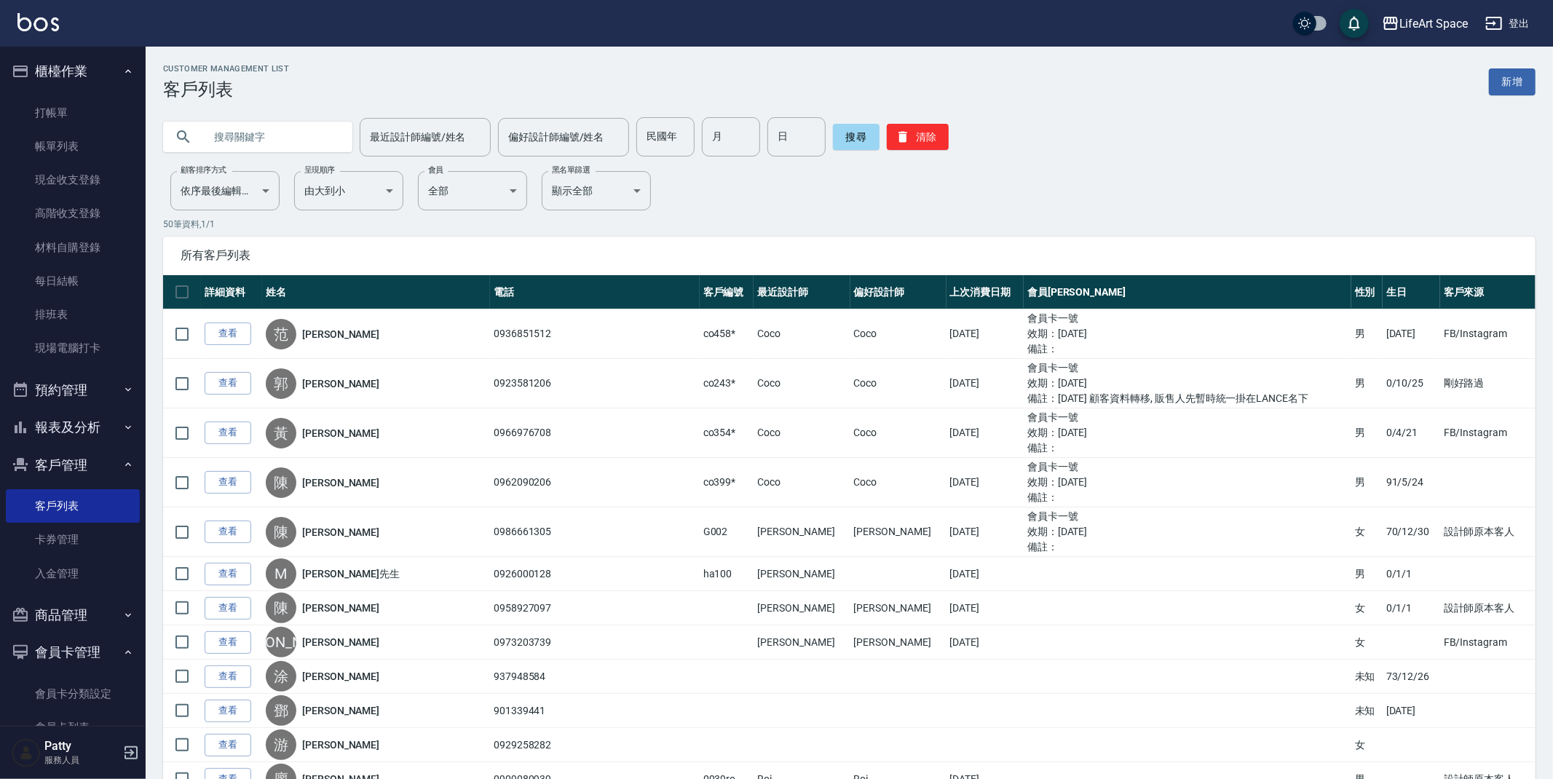
click at [233, 135] on input "text" at bounding box center [272, 136] width 137 height 39
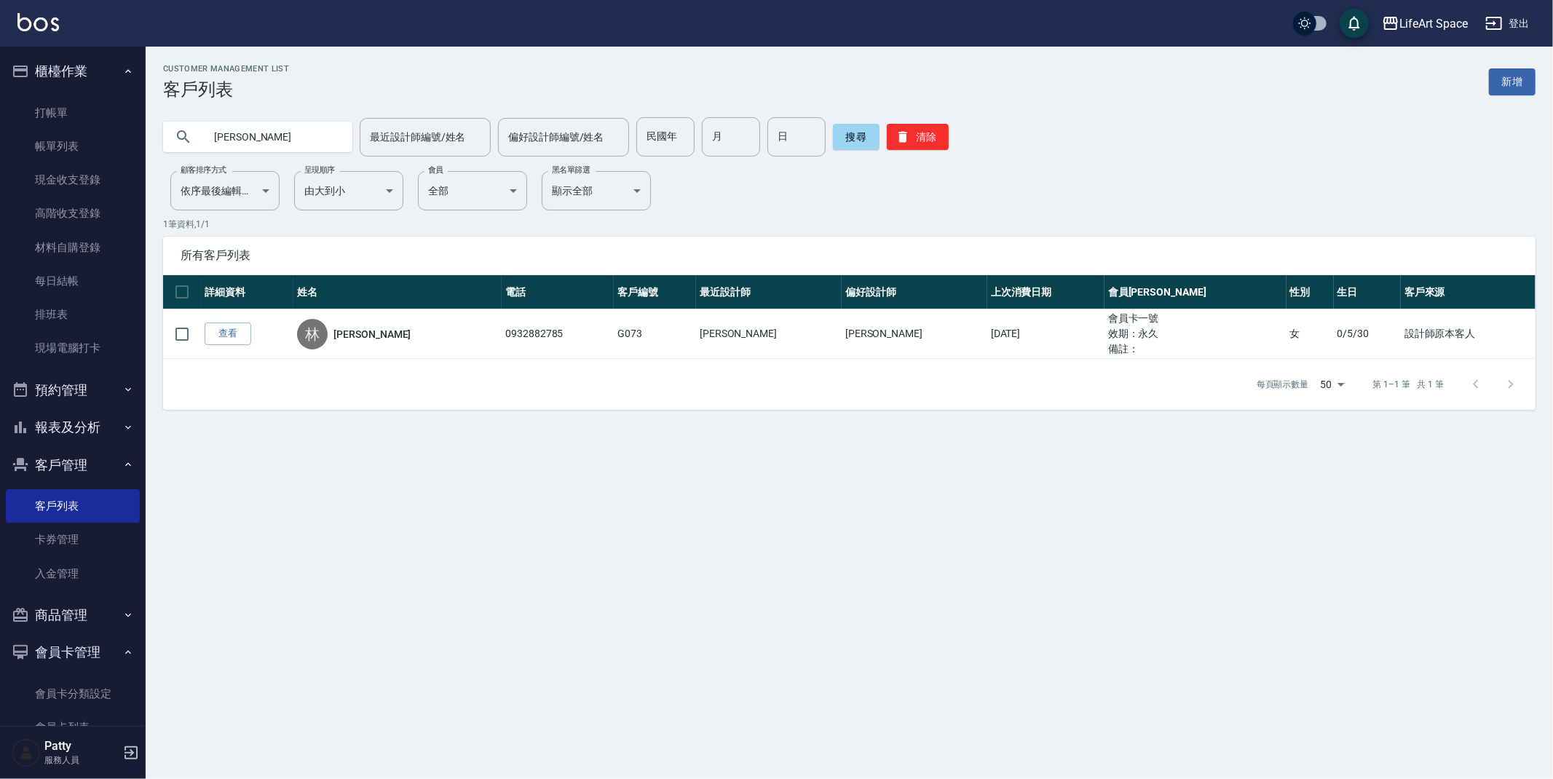
type input "林偉"
